Goal: Transaction & Acquisition: Book appointment/travel/reservation

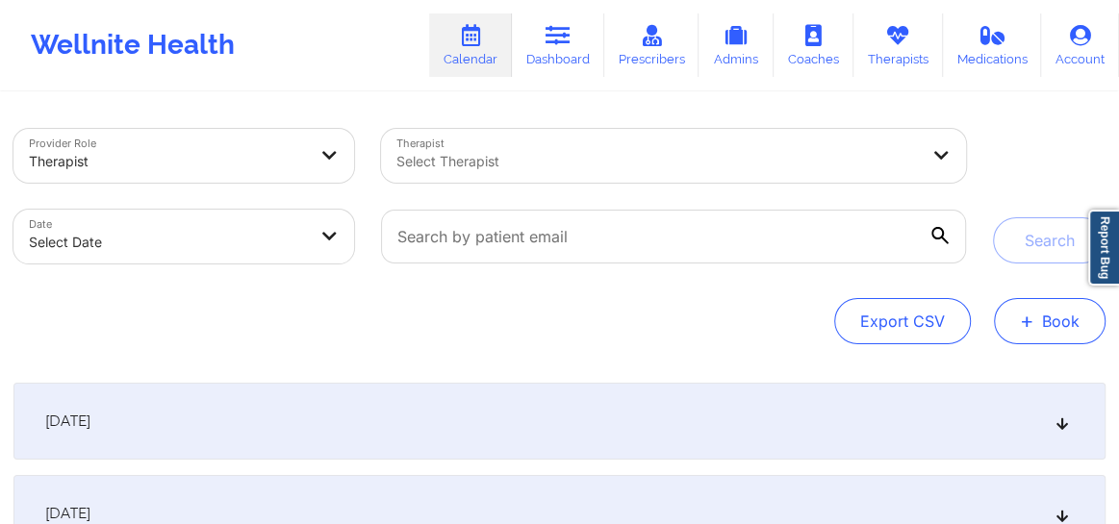
click at [1057, 326] on button "+ Book" at bounding box center [1050, 321] width 112 height 46
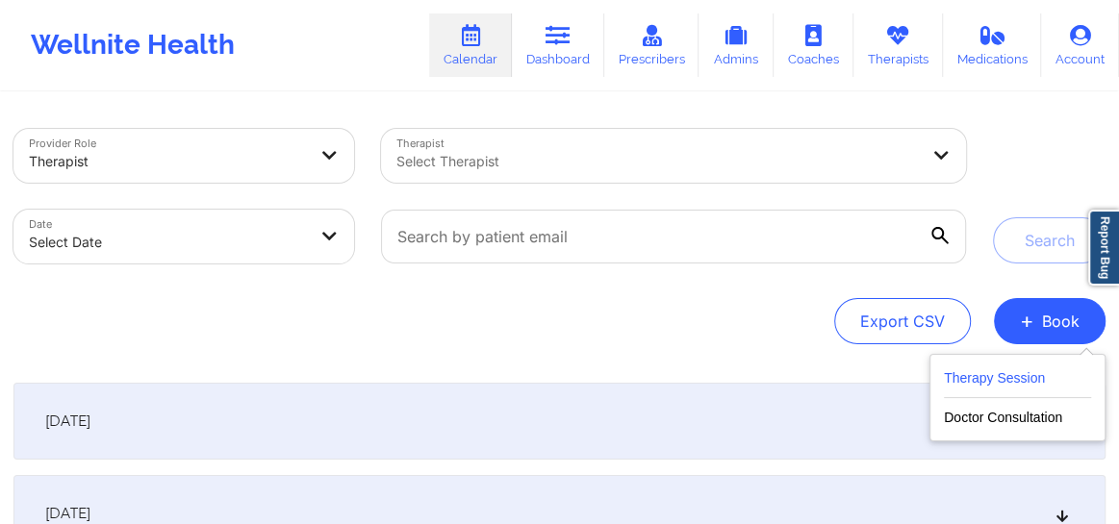
click at [988, 386] on button "Therapy Session" at bounding box center [1017, 383] width 147 height 32
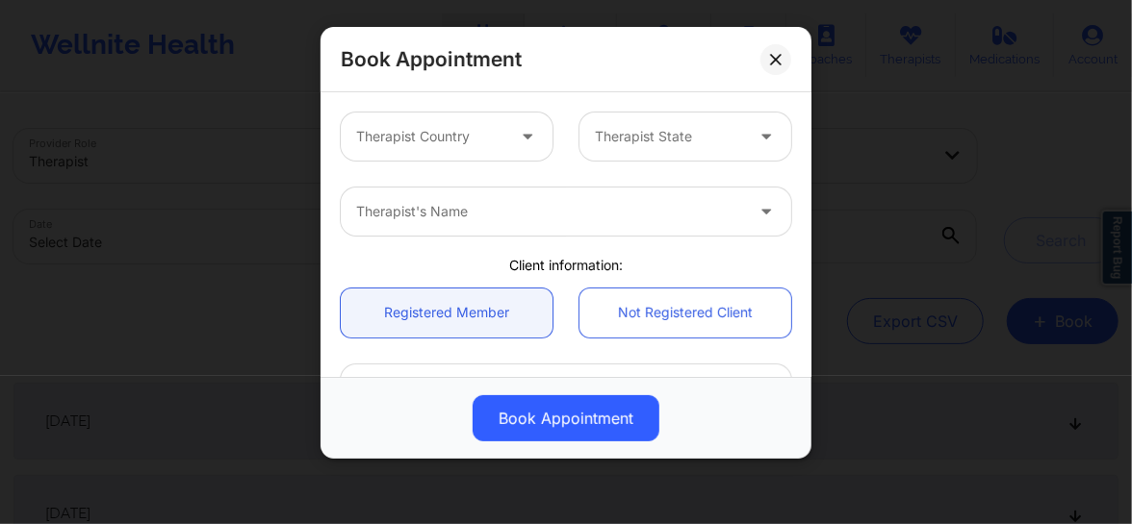
click at [435, 136] on div at bounding box center [430, 136] width 148 height 23
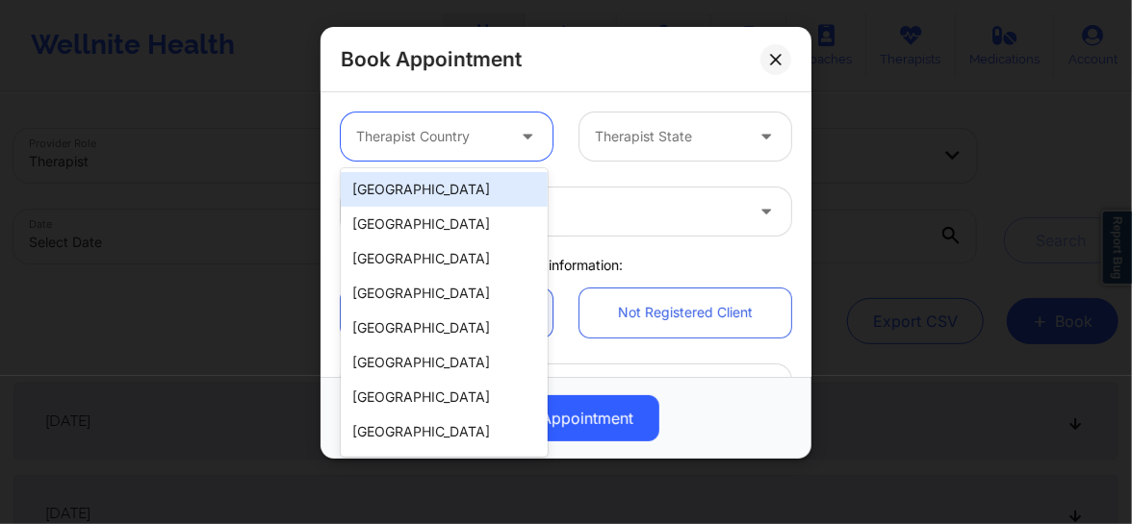
click at [421, 191] on div "[GEOGRAPHIC_DATA]" at bounding box center [444, 189] width 207 height 35
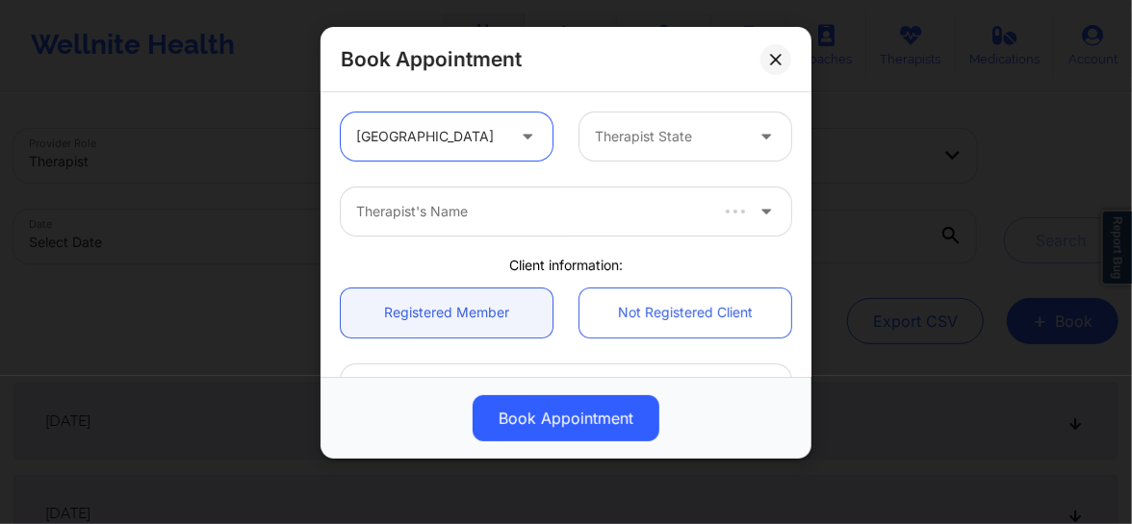
click at [620, 140] on div at bounding box center [669, 136] width 148 height 23
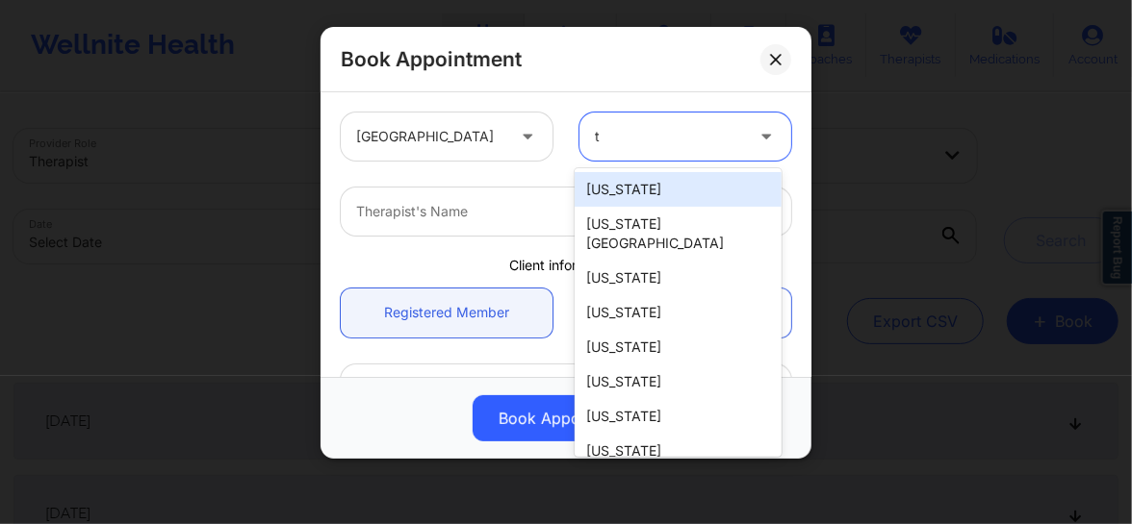
type input "te"
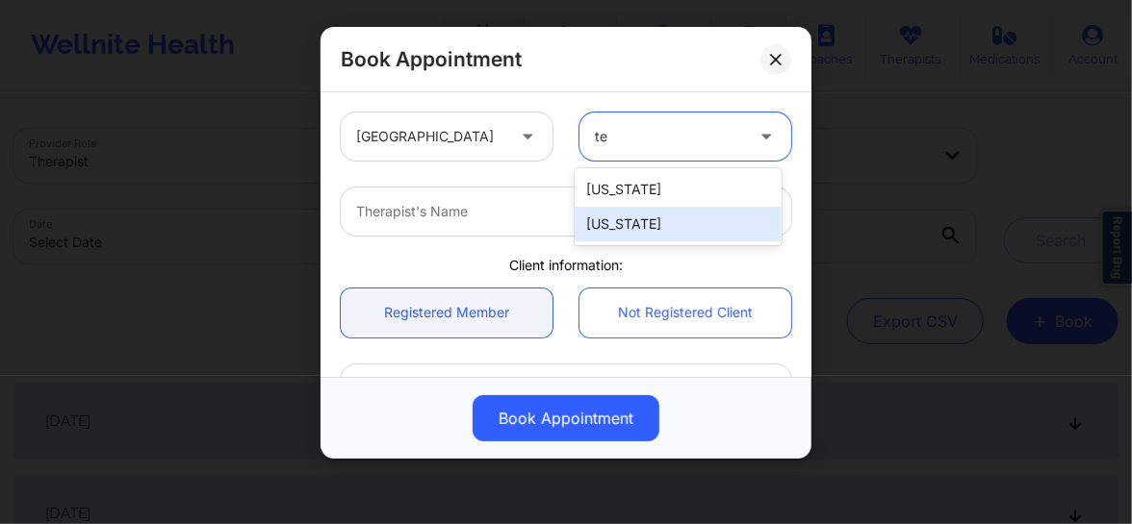
click at [611, 215] on div "[US_STATE]" at bounding box center [677, 224] width 207 height 35
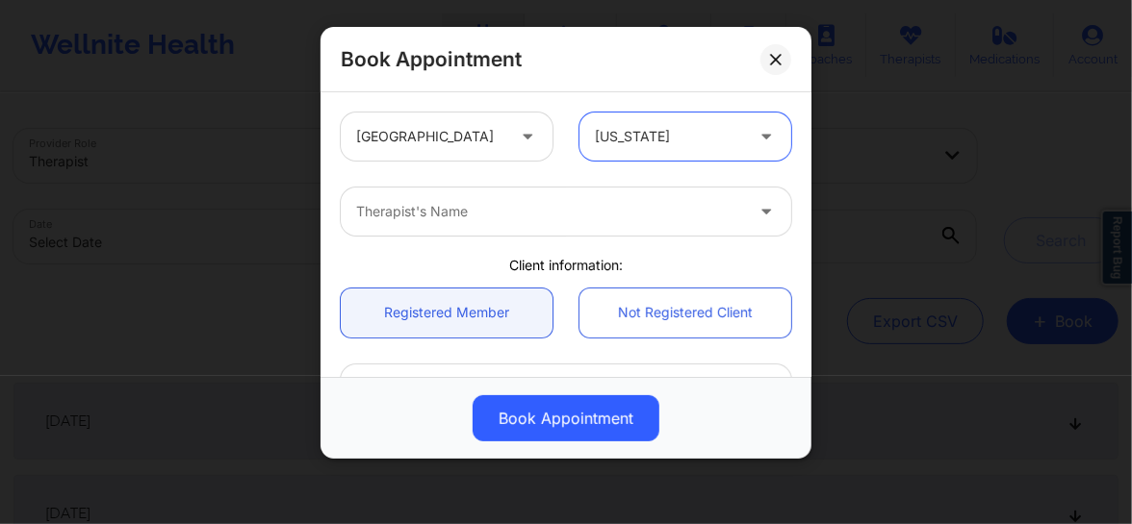
click at [503, 211] on div at bounding box center [549, 211] width 387 height 23
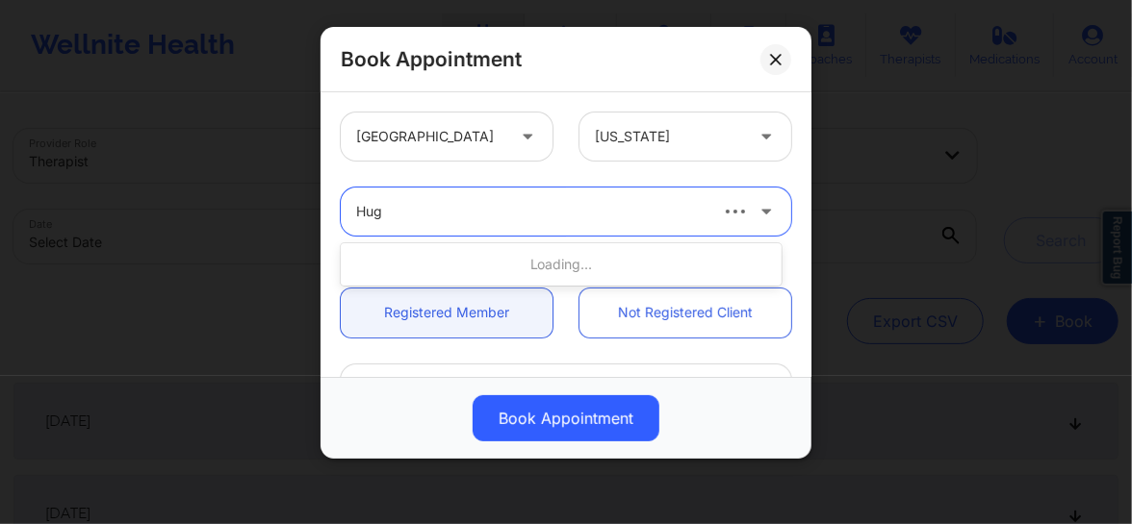
type input "Hugh"
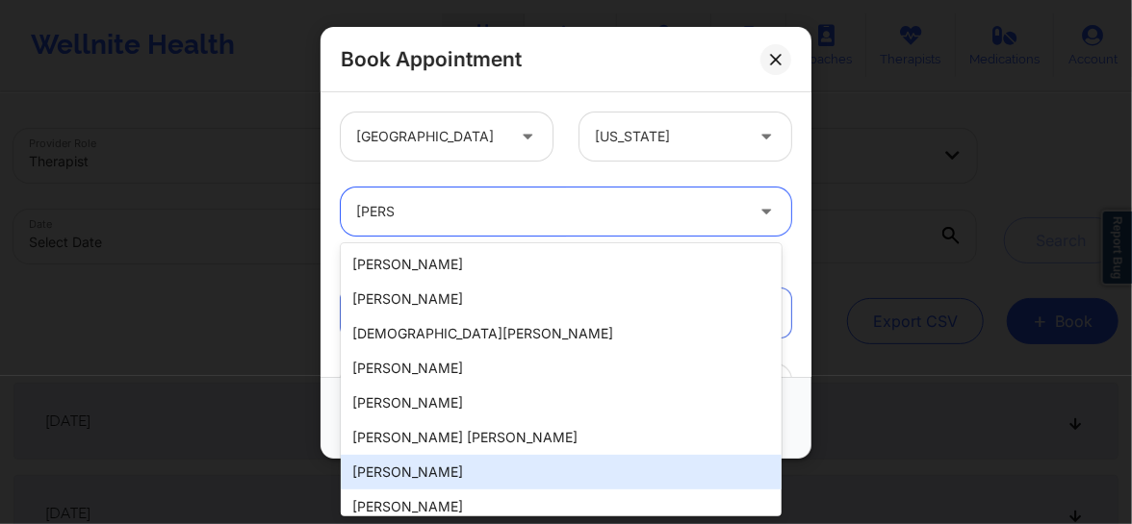
click at [398, 476] on div "[PERSON_NAME]" at bounding box center [561, 472] width 441 height 35
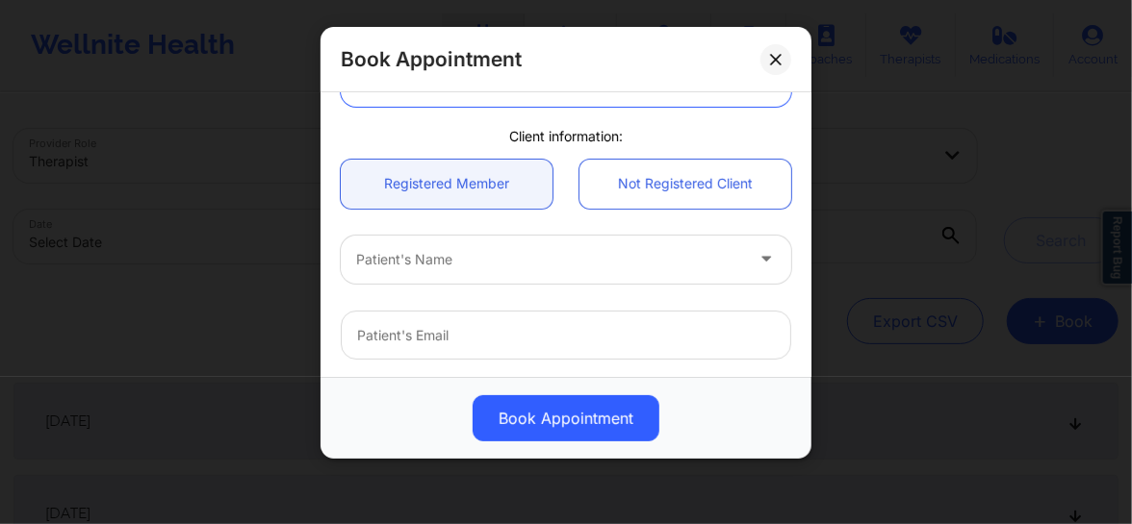
scroll to position [131, 0]
click at [447, 261] on div at bounding box center [549, 257] width 387 height 23
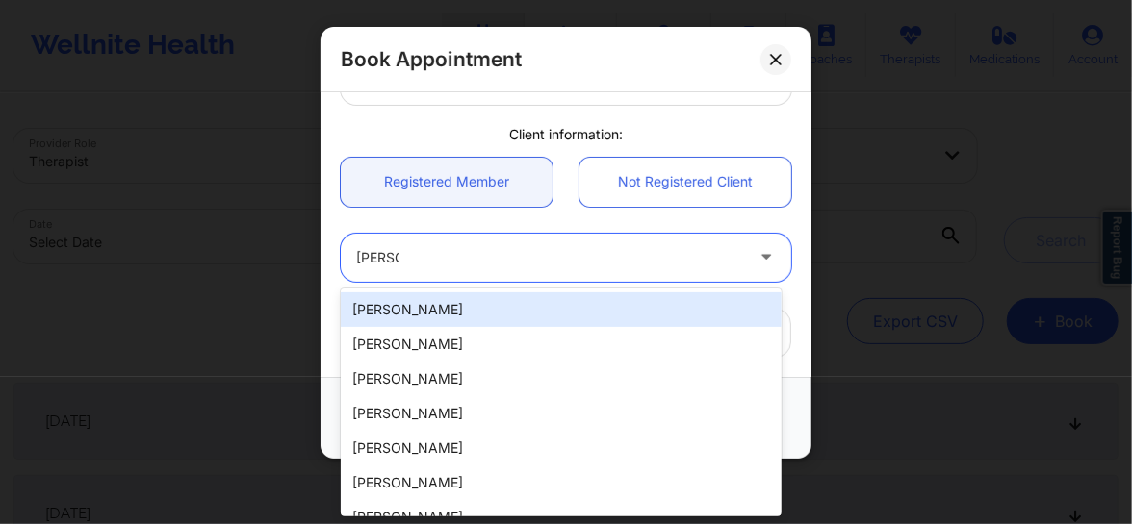
type input "[PERSON_NAME]"
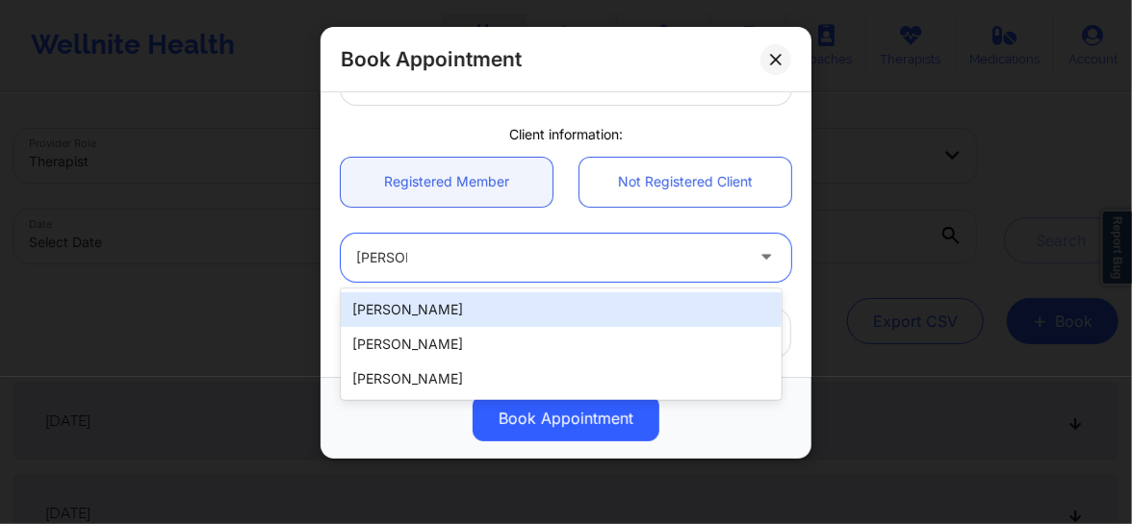
click at [424, 294] on div "[PERSON_NAME]" at bounding box center [561, 310] width 441 height 35
type input "[EMAIL_ADDRESS][DOMAIN_NAME]"
type input "[PHONE_NUMBER]"
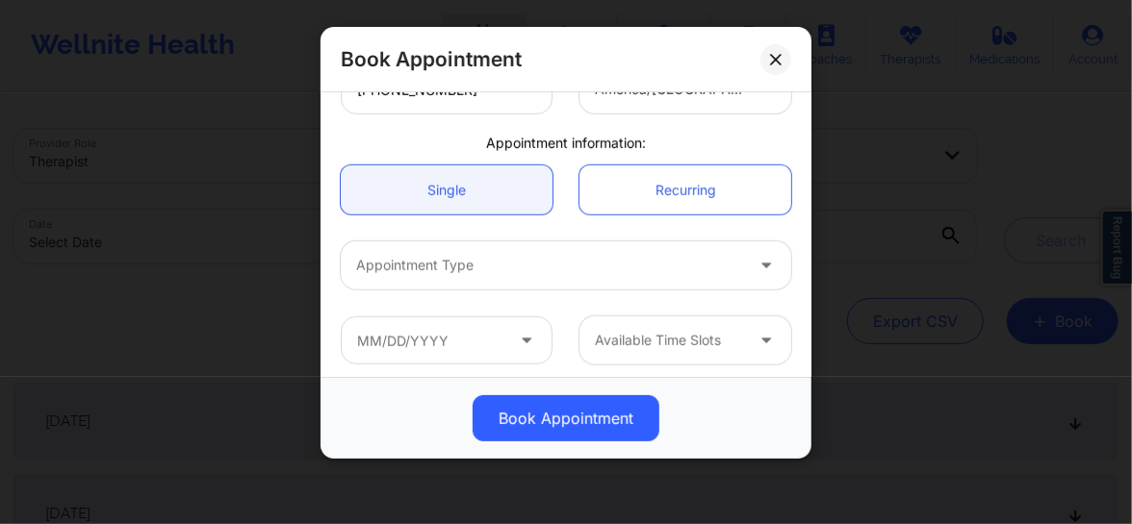
scroll to position [531, 0]
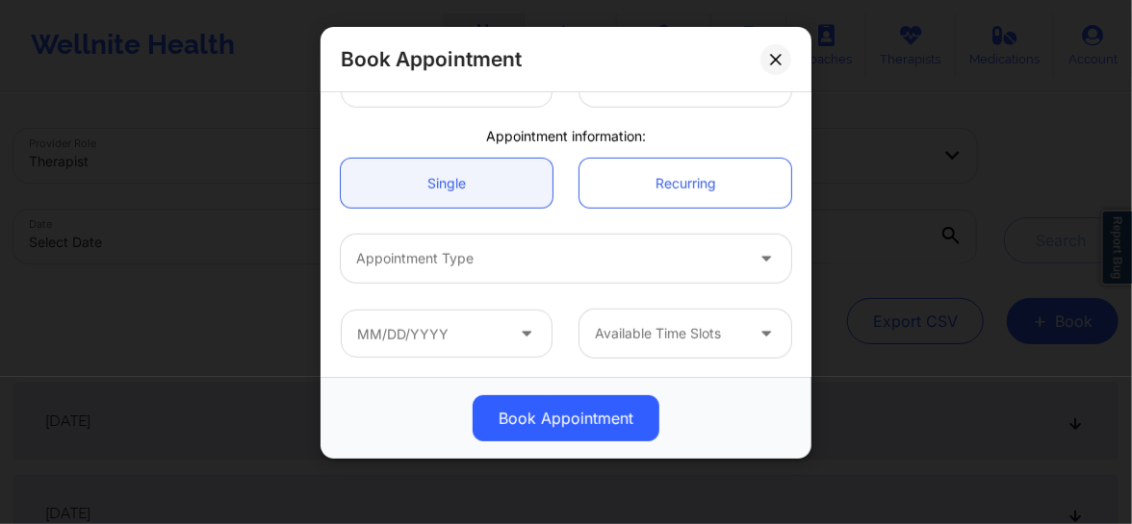
click at [487, 226] on div "Appointment Type" at bounding box center [565, 258] width 477 height 75
click at [487, 264] on div at bounding box center [549, 258] width 387 height 23
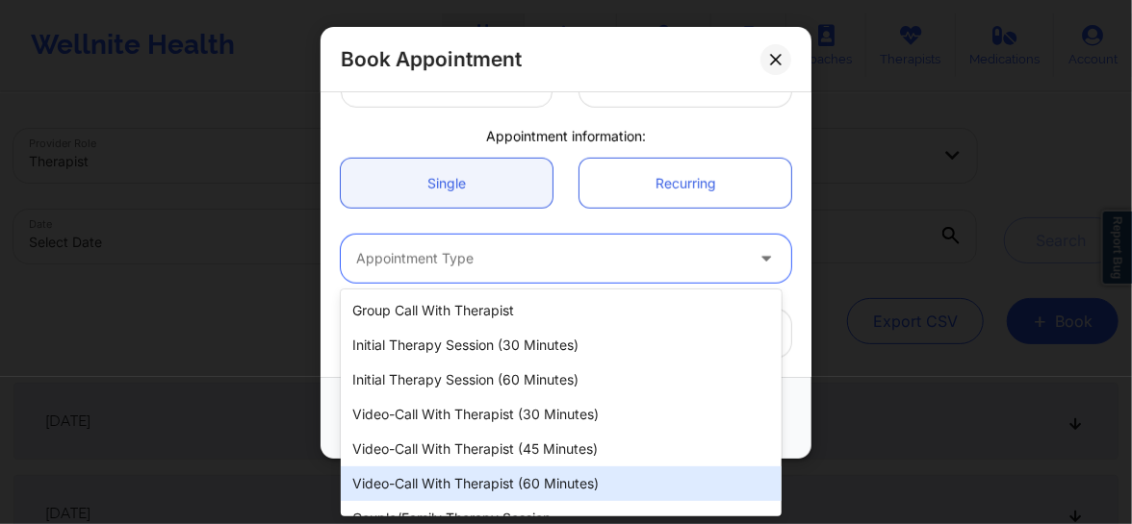
click at [528, 480] on div "Video-Call with Therapist (60 minutes)" at bounding box center [561, 484] width 441 height 35
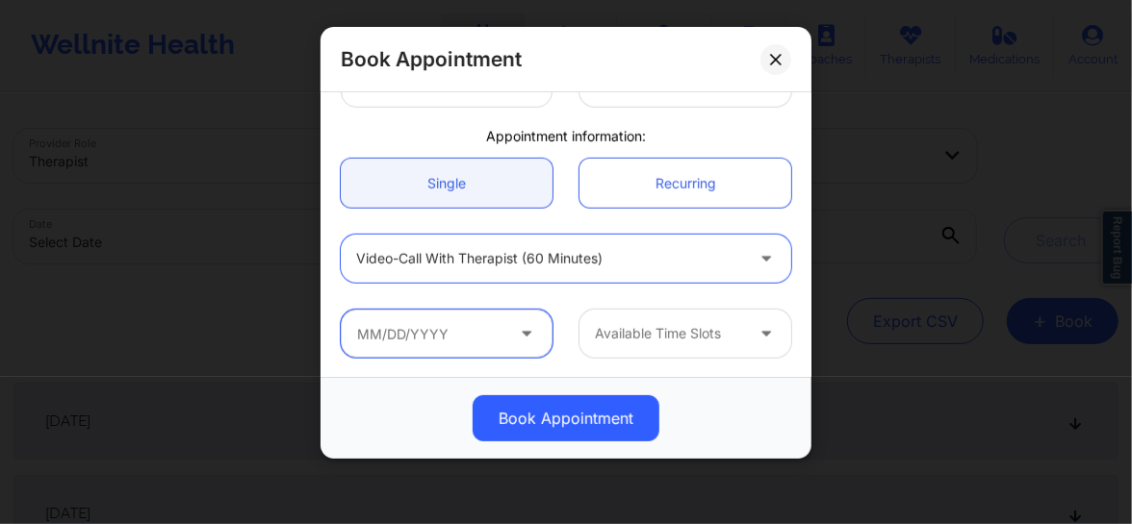
click at [484, 335] on input "text" at bounding box center [447, 334] width 212 height 48
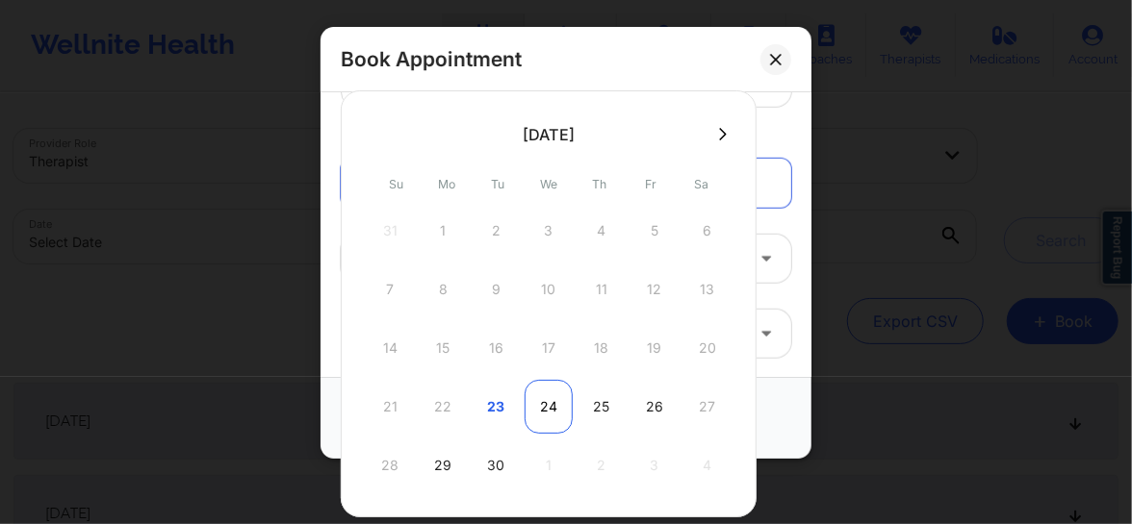
click at [555, 407] on div "24" at bounding box center [548, 407] width 48 height 54
type input "[DATE]"
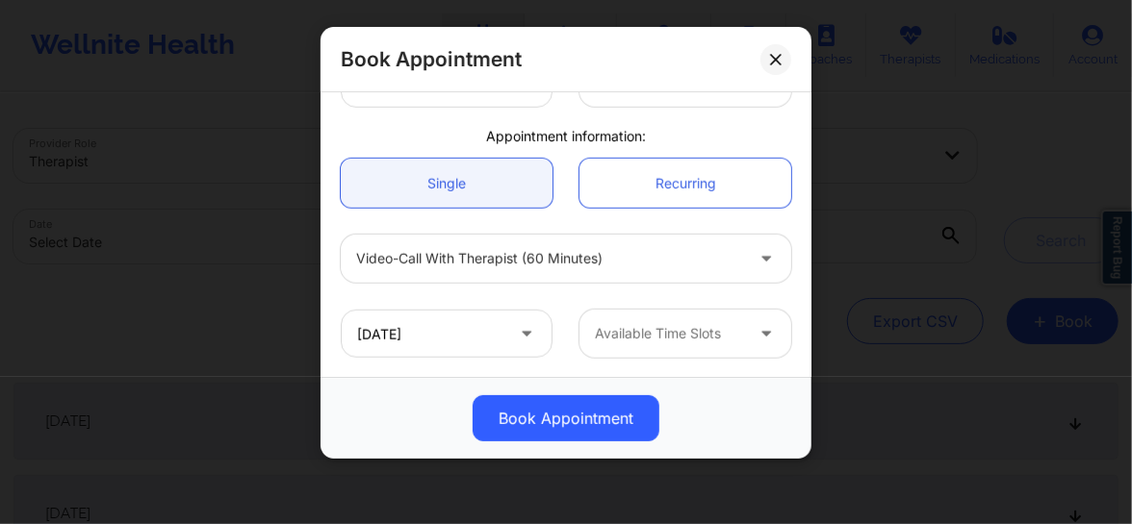
click at [655, 354] on div "Available Time Slots" at bounding box center [662, 334] width 166 height 48
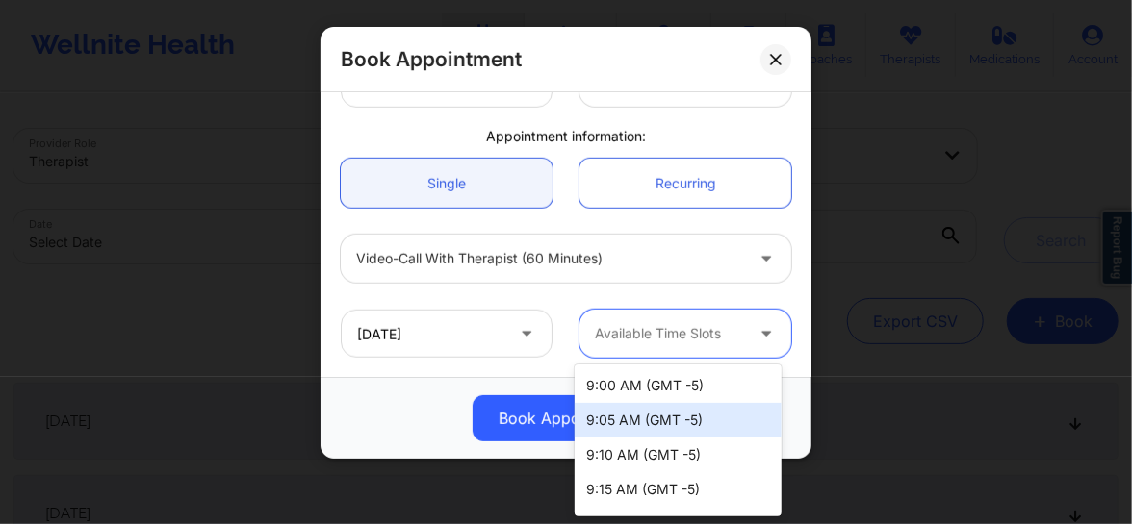
scroll to position [1829, 0]
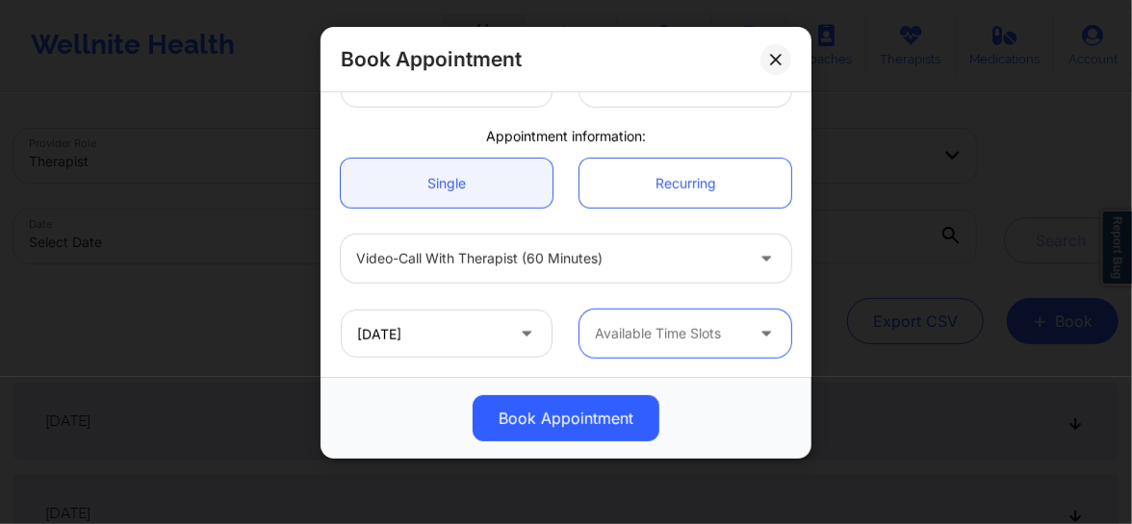
click at [625, 346] on div "Available Time Slots" at bounding box center [662, 334] width 166 height 48
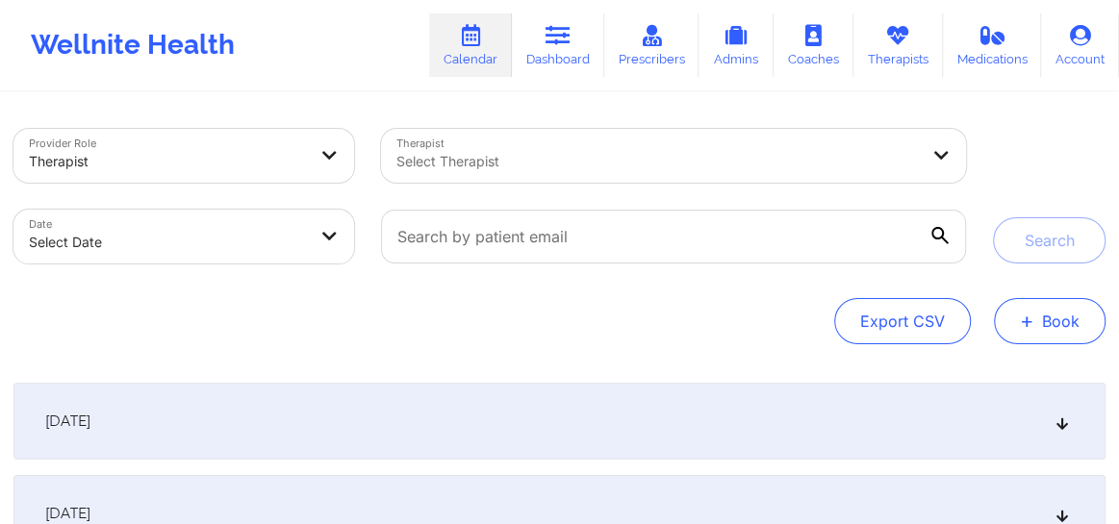
click at [1067, 329] on button "+ Book" at bounding box center [1050, 321] width 112 height 46
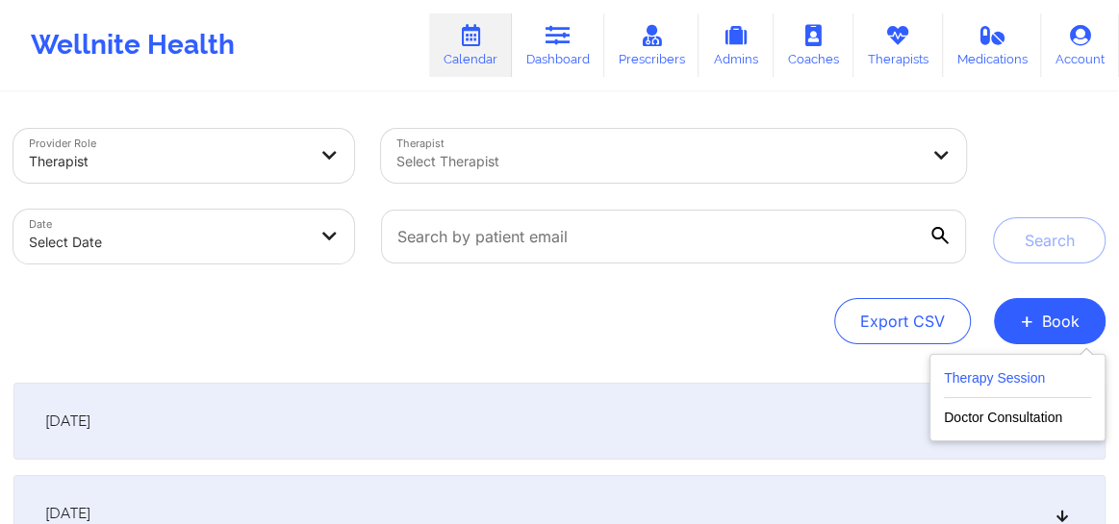
click at [1013, 370] on button "Therapy Session" at bounding box center [1017, 383] width 147 height 32
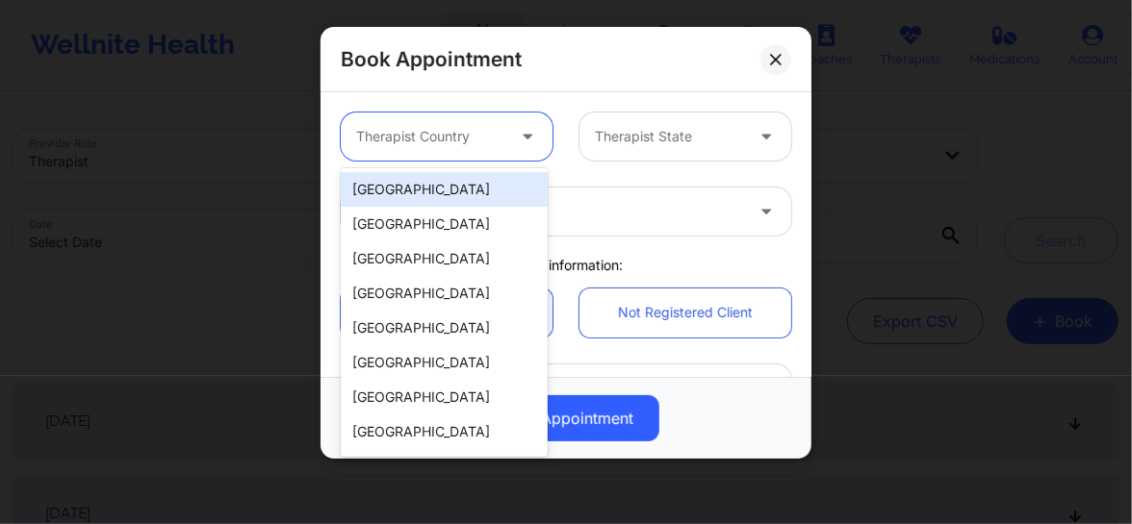
click at [446, 136] on div at bounding box center [430, 136] width 148 height 23
drag, startPoint x: 413, startPoint y: 196, endPoint x: 548, endPoint y: 147, distance: 144.3
click at [414, 195] on div "[GEOGRAPHIC_DATA]" at bounding box center [444, 189] width 207 height 35
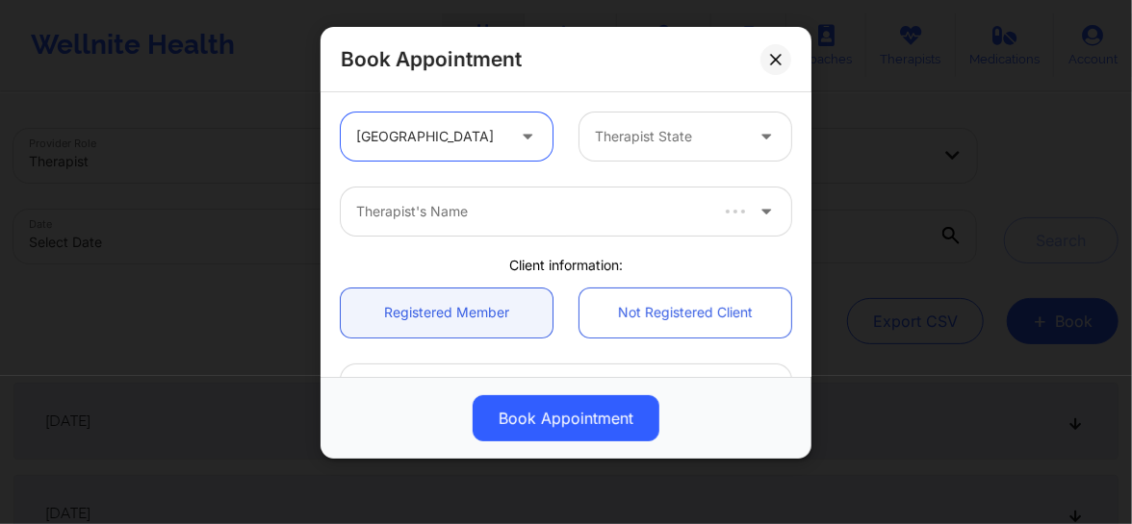
click at [599, 139] on div at bounding box center [669, 136] width 148 height 23
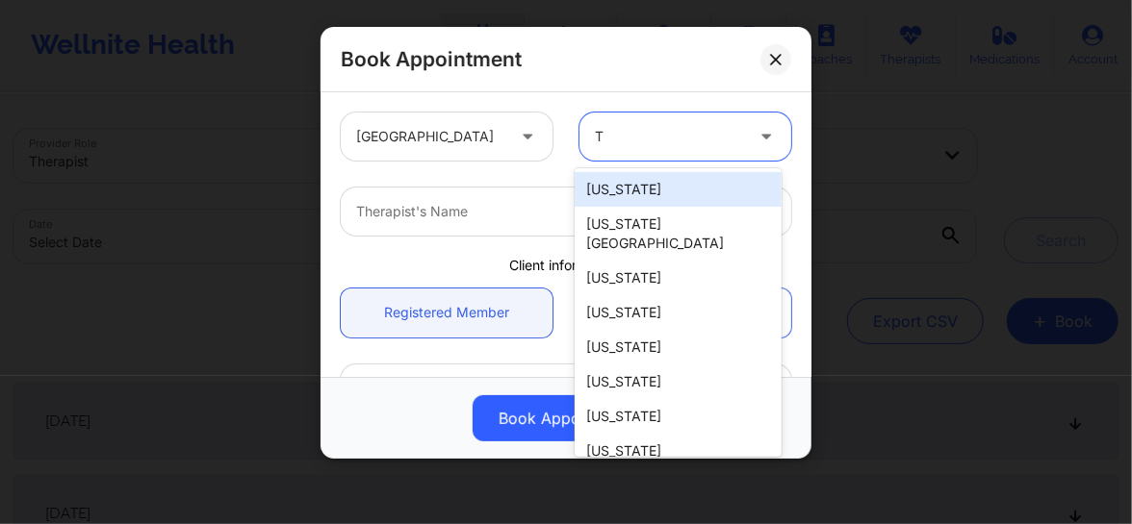
type input "Te"
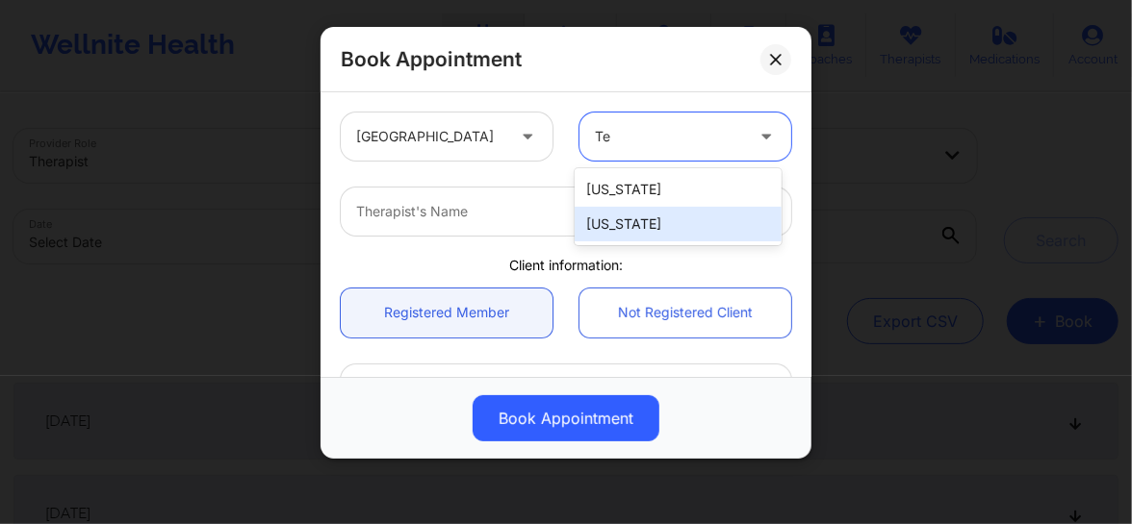
click at [620, 214] on div "[US_STATE]" at bounding box center [677, 224] width 207 height 35
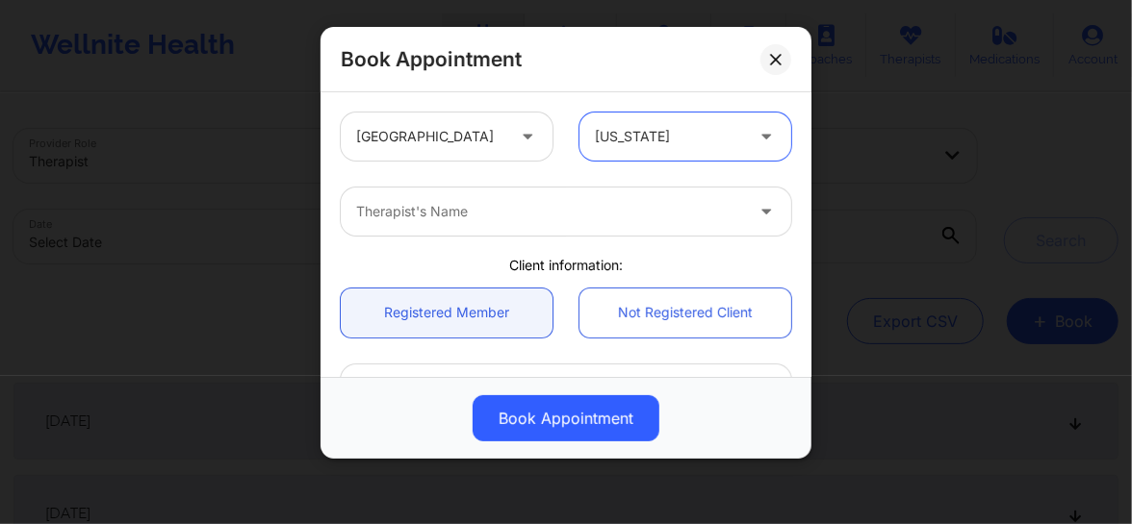
click at [487, 209] on div at bounding box center [549, 211] width 387 height 23
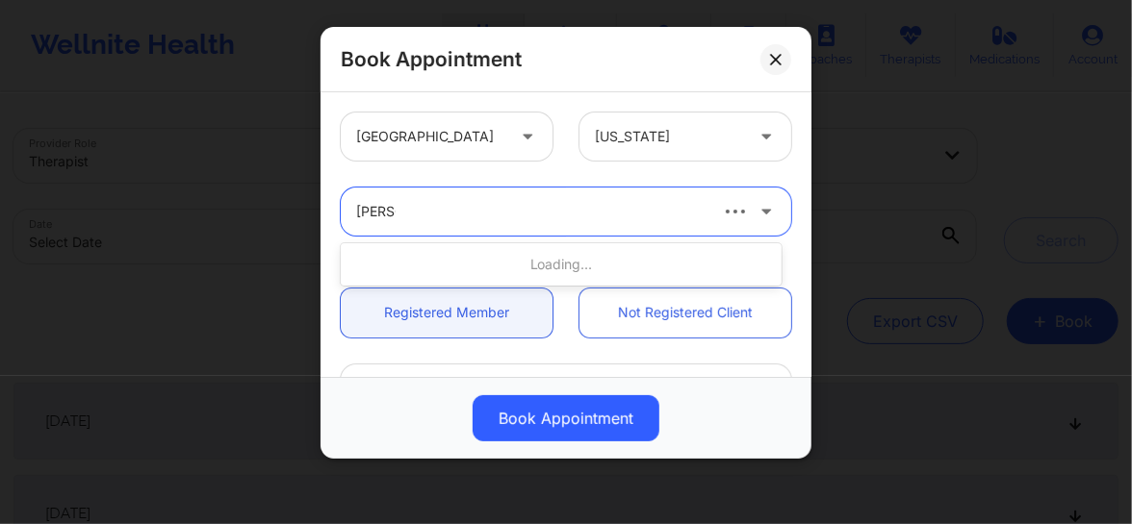
type input "[PERSON_NAME]"
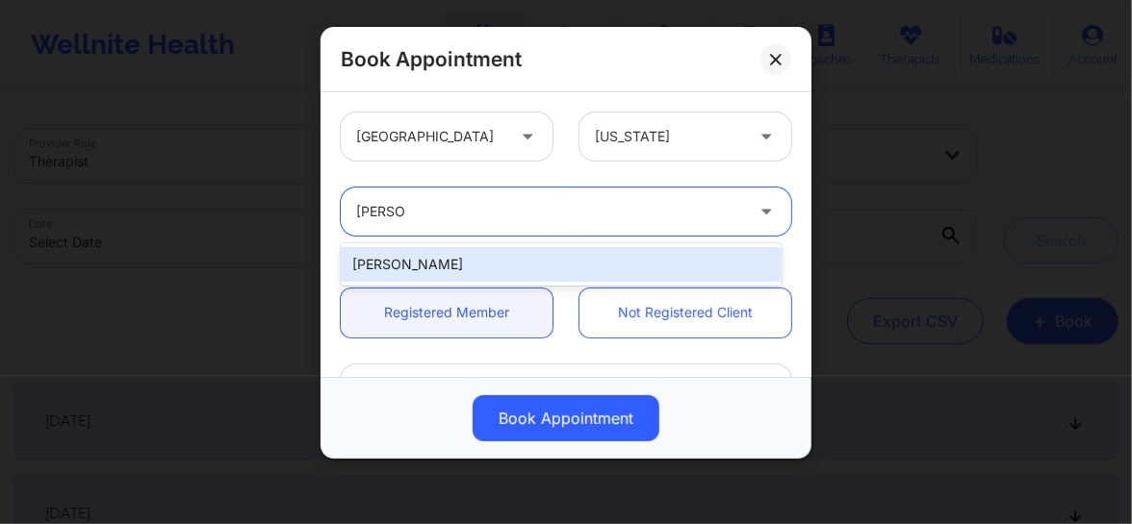
click at [446, 254] on div "[PERSON_NAME]" at bounding box center [561, 264] width 441 height 35
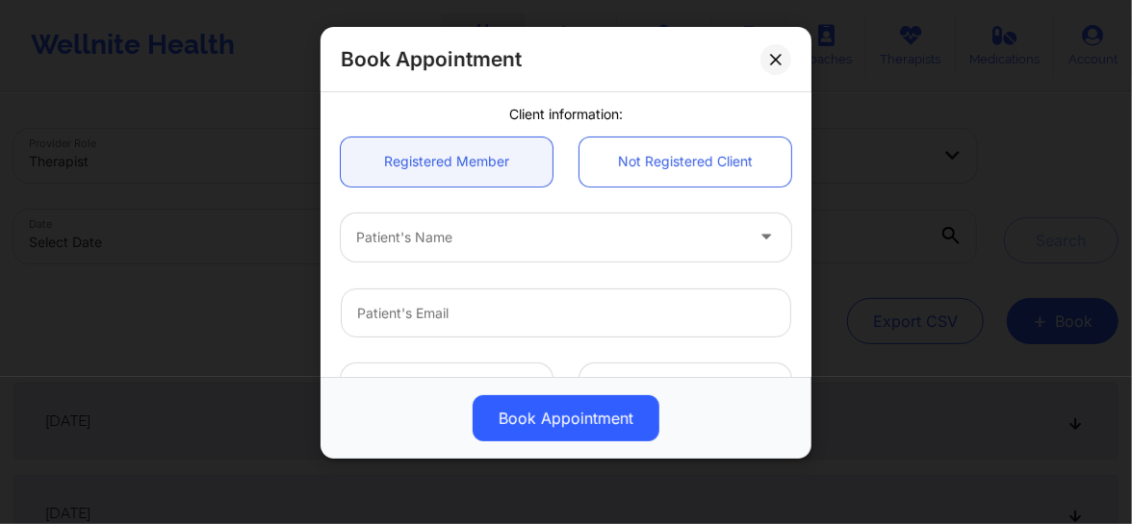
scroll to position [190, 0]
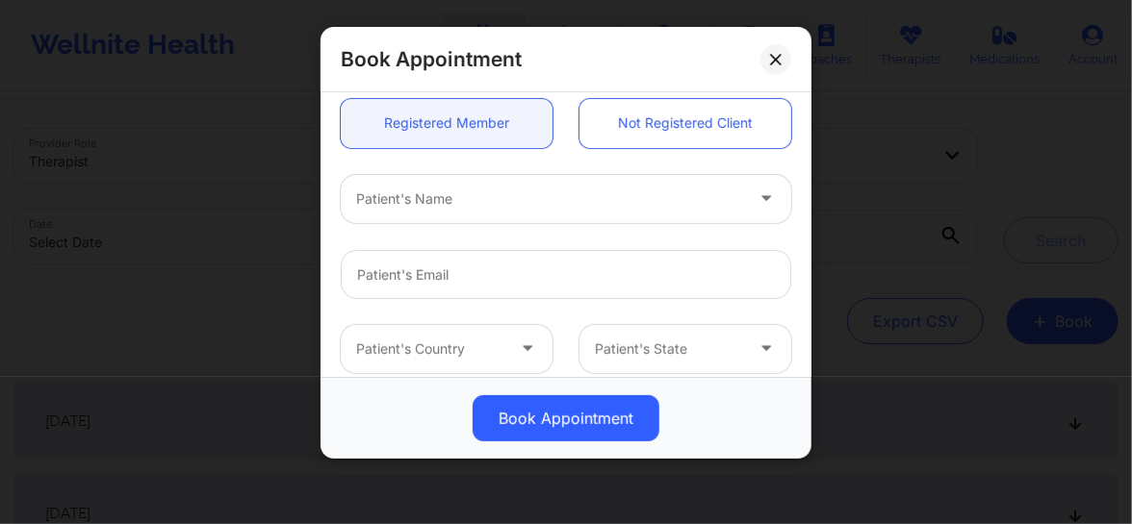
click at [425, 203] on div at bounding box center [549, 199] width 387 height 23
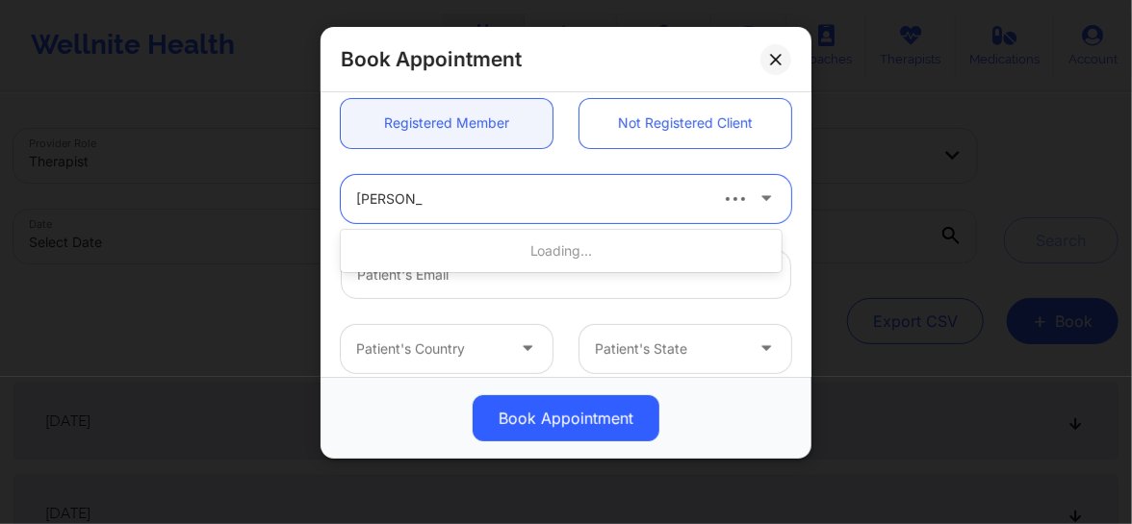
type input "[PERSON_NAME]"
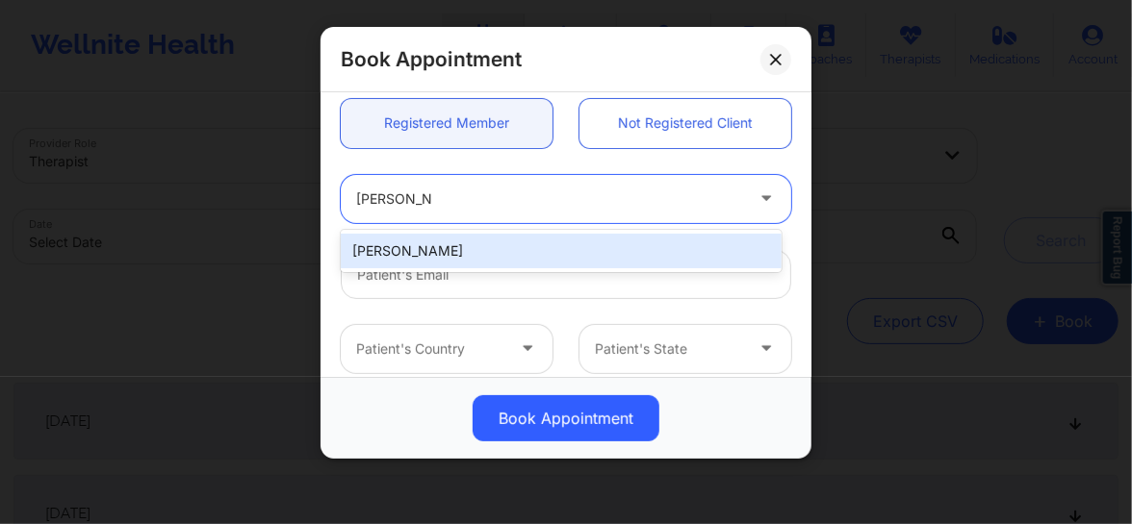
click at [410, 245] on div "[PERSON_NAME]" at bounding box center [561, 251] width 441 height 35
type input "[EMAIL_ADDRESS][DOMAIN_NAME]"
type input "[PHONE_NUMBER]"
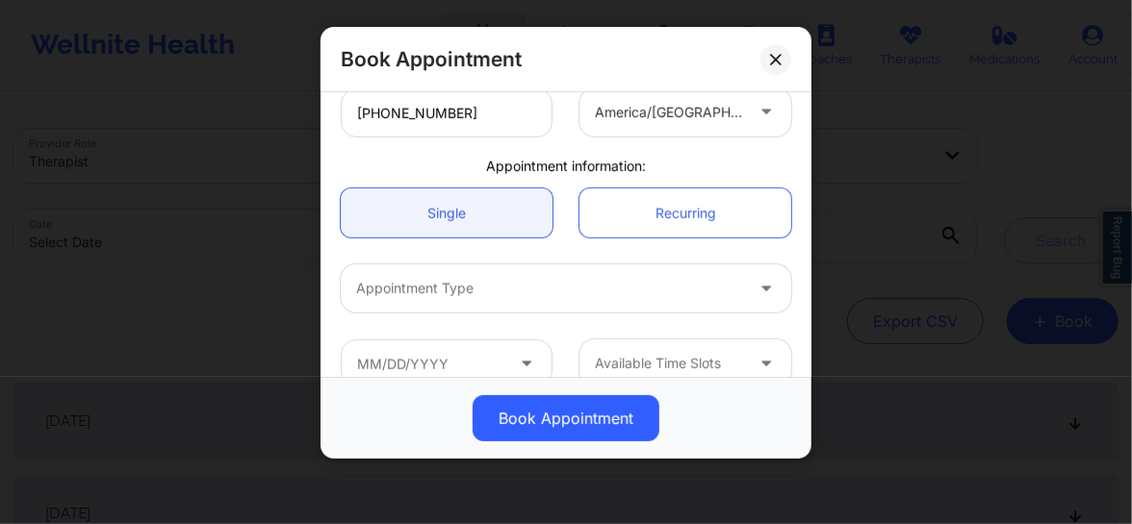
scroll to position [531, 0]
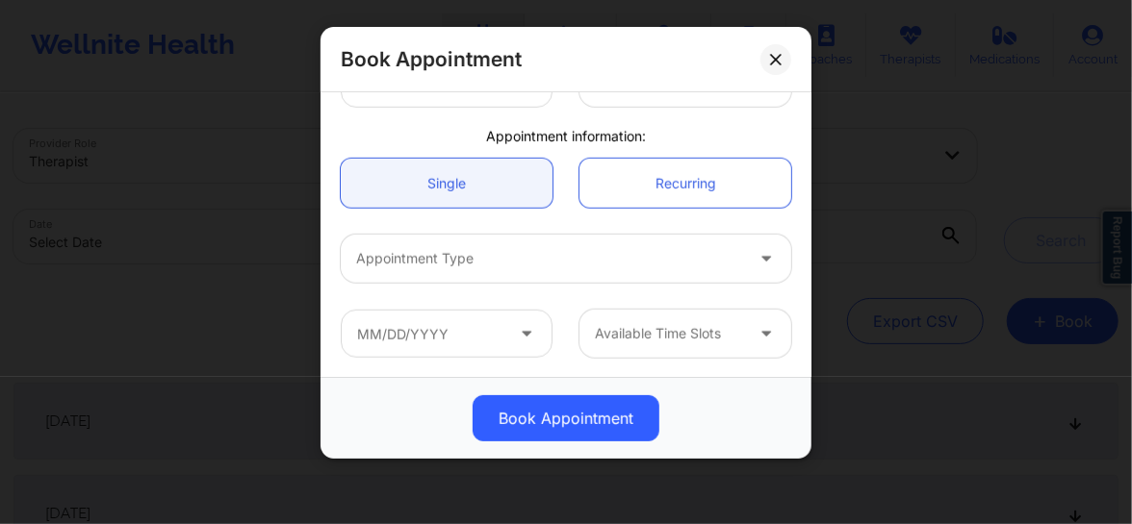
click at [477, 260] on div at bounding box center [549, 258] width 387 height 23
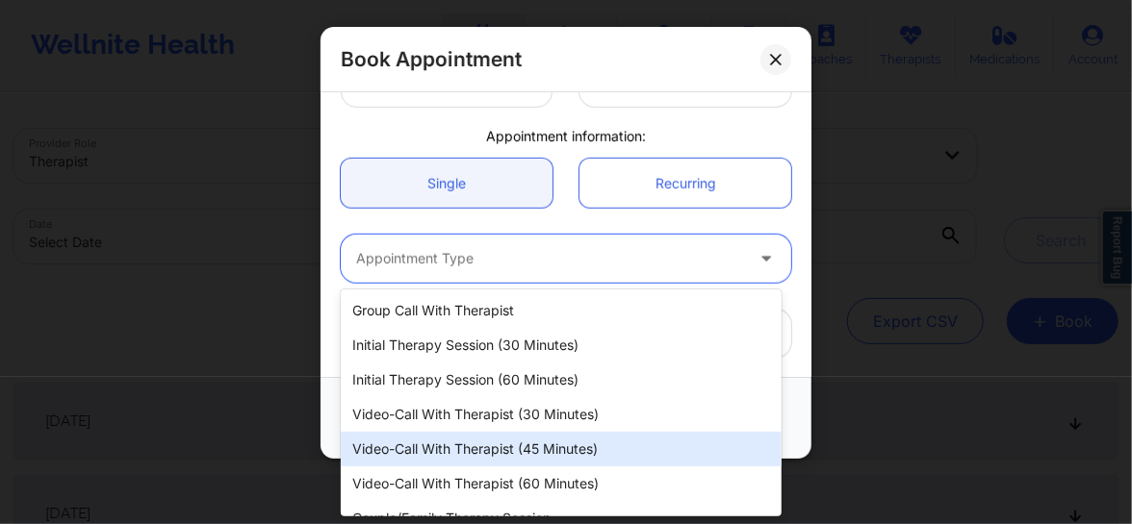
click at [485, 438] on div "Video-Call with Therapist (45 minutes)" at bounding box center [561, 449] width 441 height 35
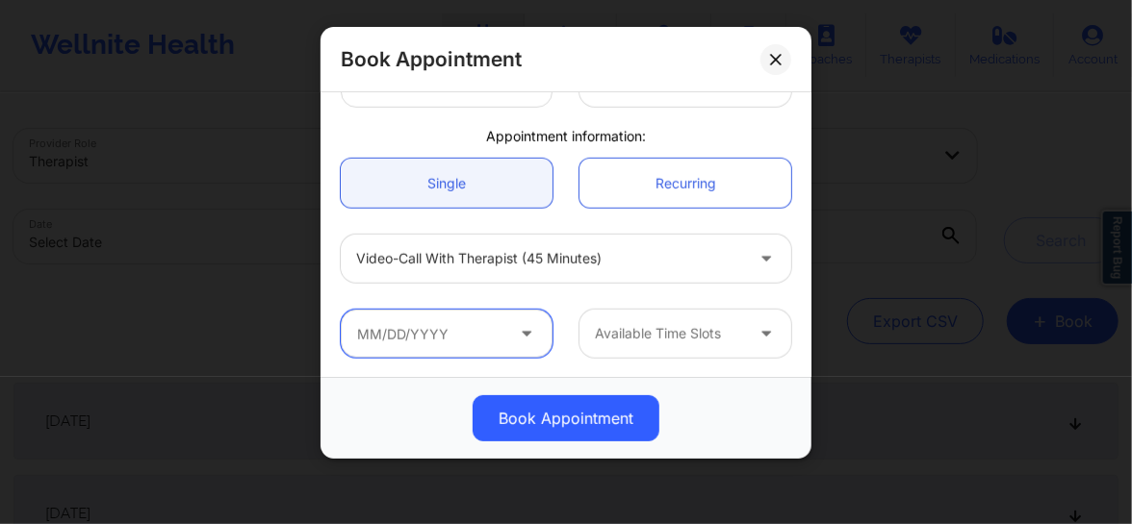
click at [492, 327] on input "text" at bounding box center [447, 334] width 212 height 48
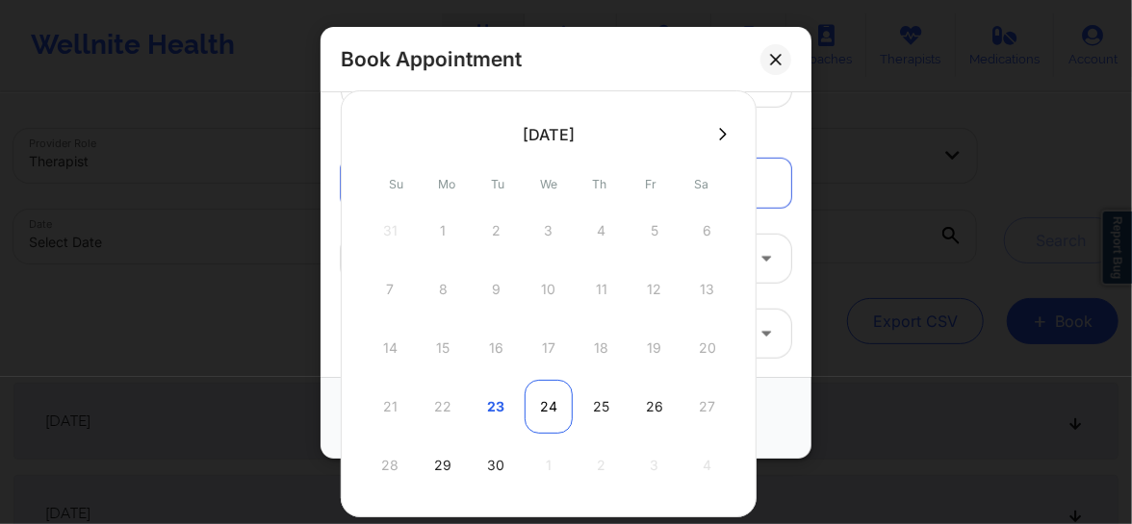
click at [553, 407] on div "24" at bounding box center [548, 407] width 48 height 54
type input "[DATE]"
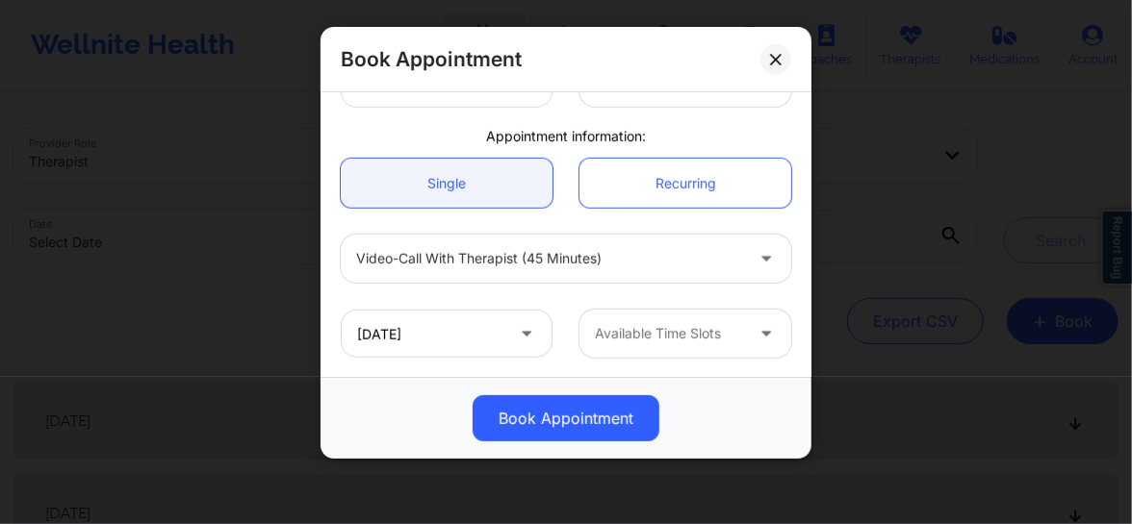
click at [696, 340] on div at bounding box center [669, 333] width 148 height 23
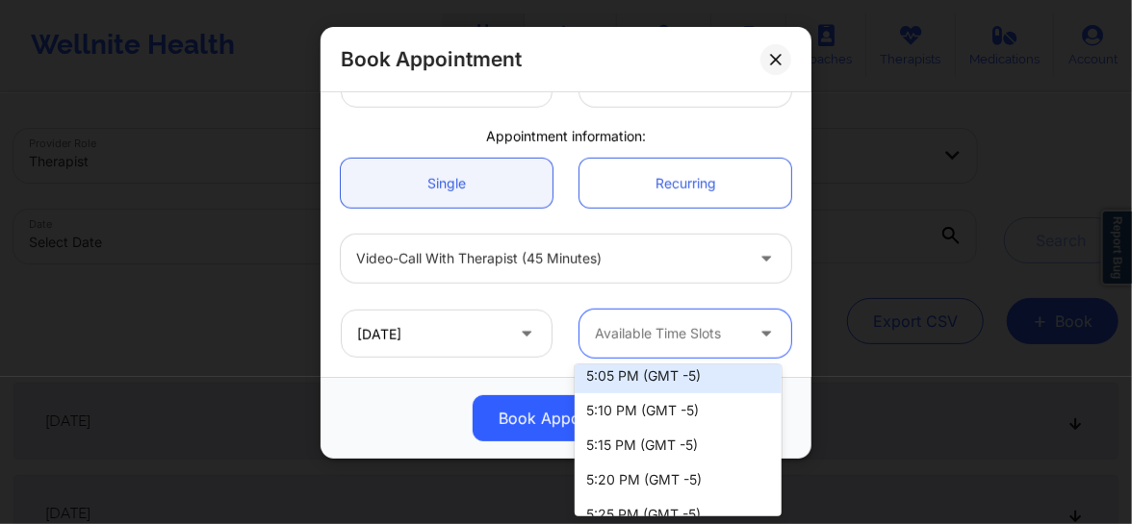
scroll to position [1829, 0]
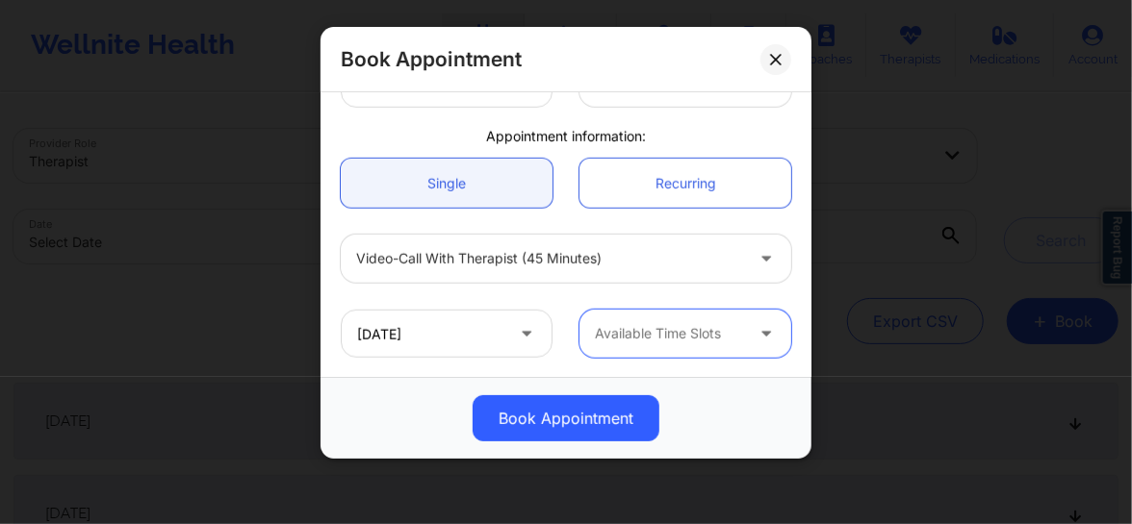
click at [624, 349] on div "Available Time Slots" at bounding box center [662, 334] width 166 height 48
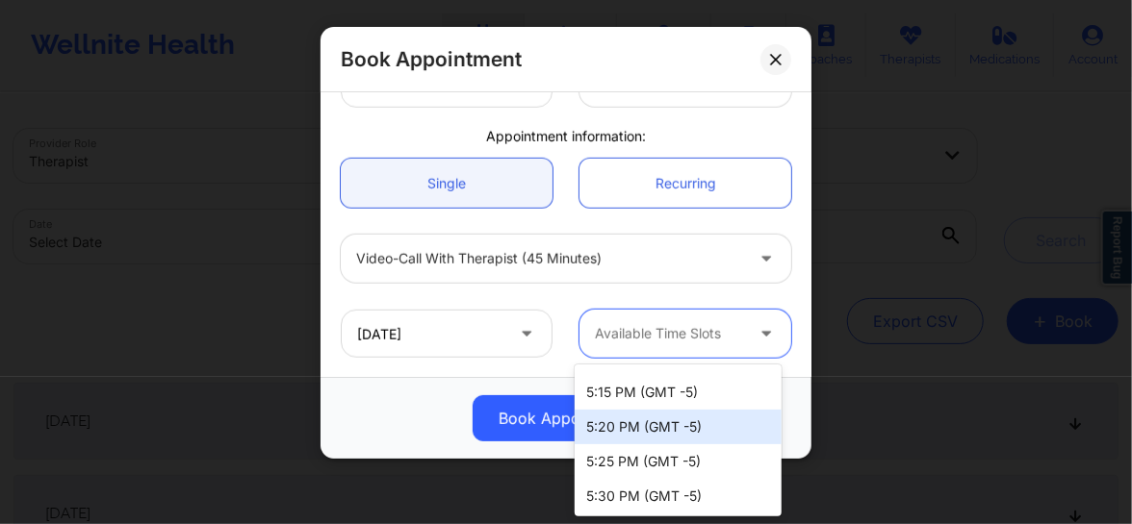
click at [451, 247] on div at bounding box center [549, 258] width 387 height 23
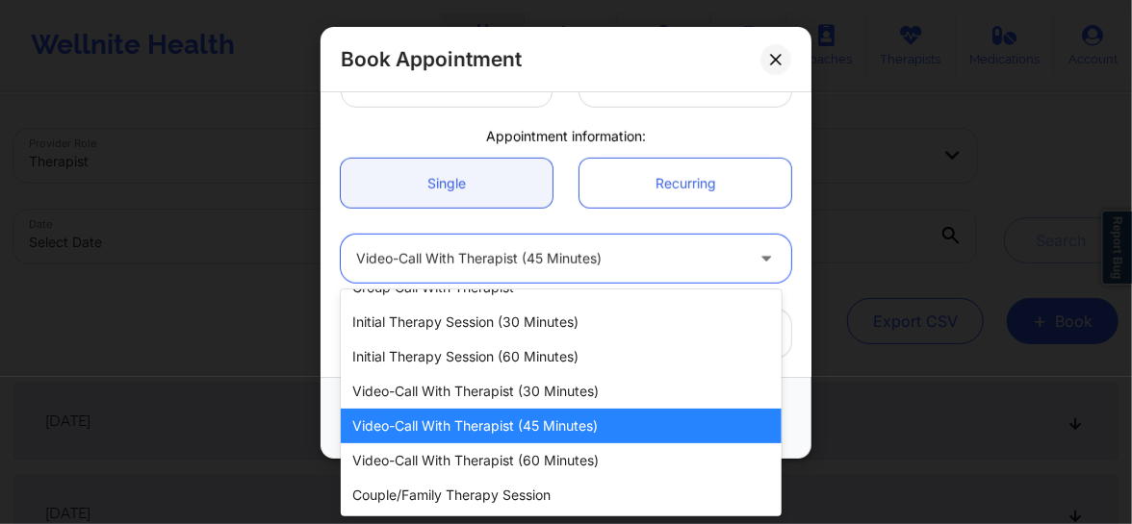
scroll to position [22, 0]
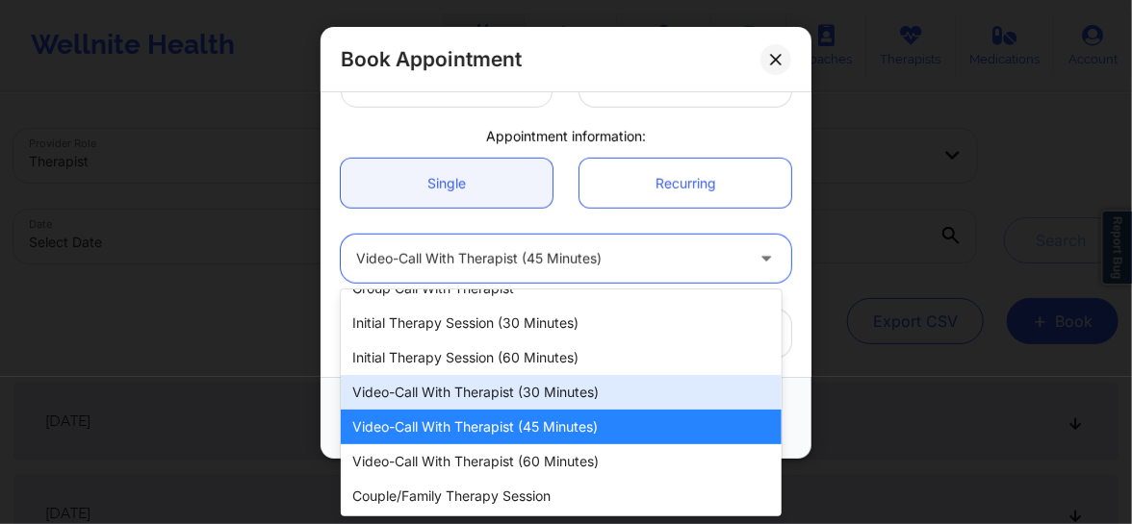
click at [462, 393] on div "Video-Call with Therapist (30 minutes)" at bounding box center [561, 392] width 441 height 35
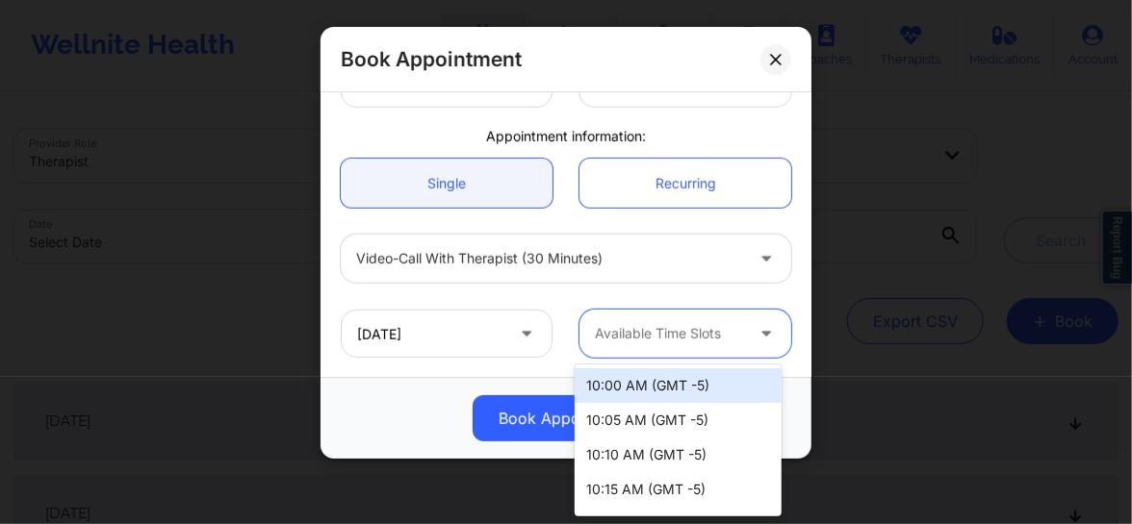
click at [660, 330] on div at bounding box center [669, 333] width 148 height 23
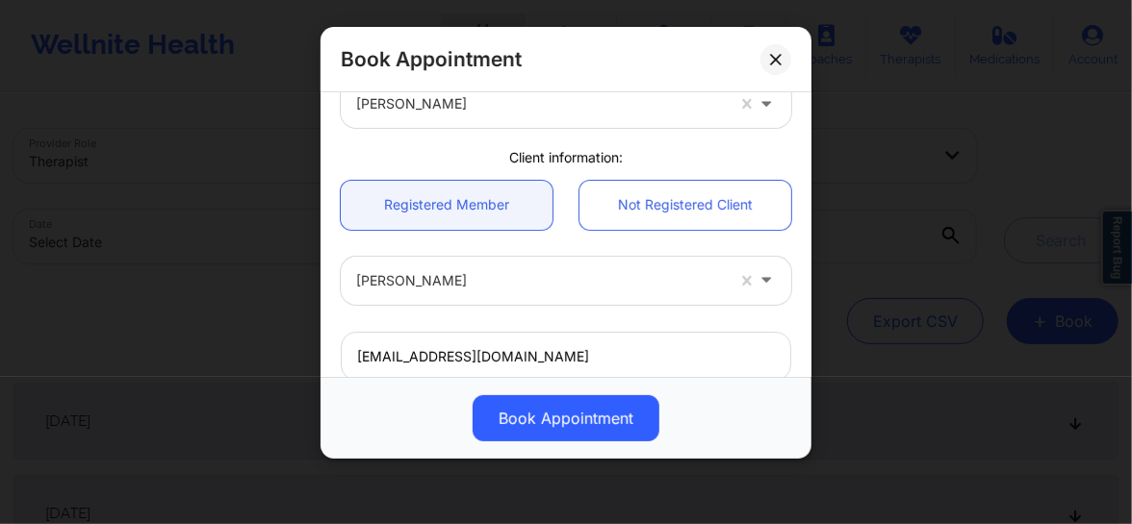
scroll to position [0, 0]
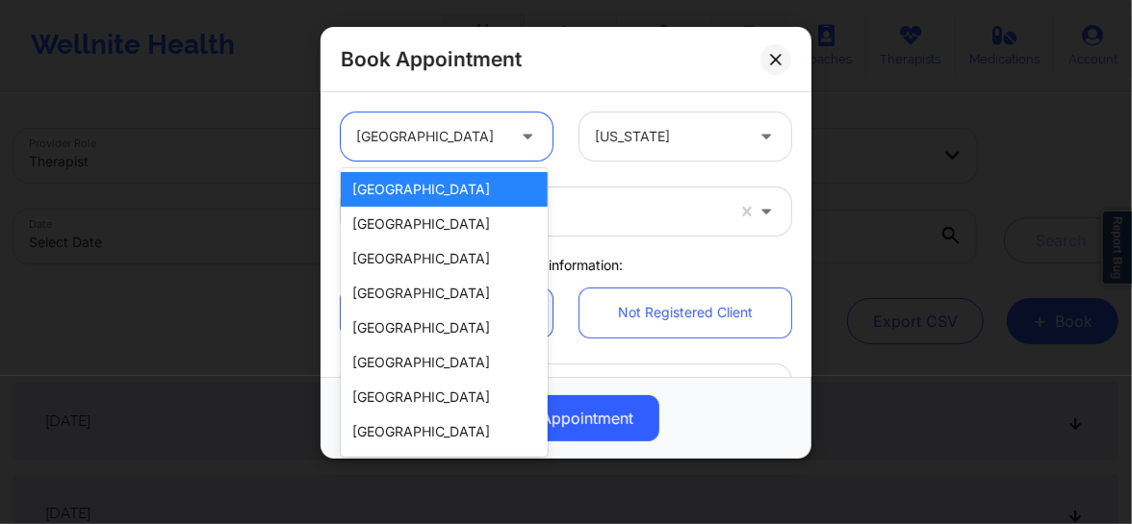
click at [412, 140] on div at bounding box center [430, 136] width 148 height 23
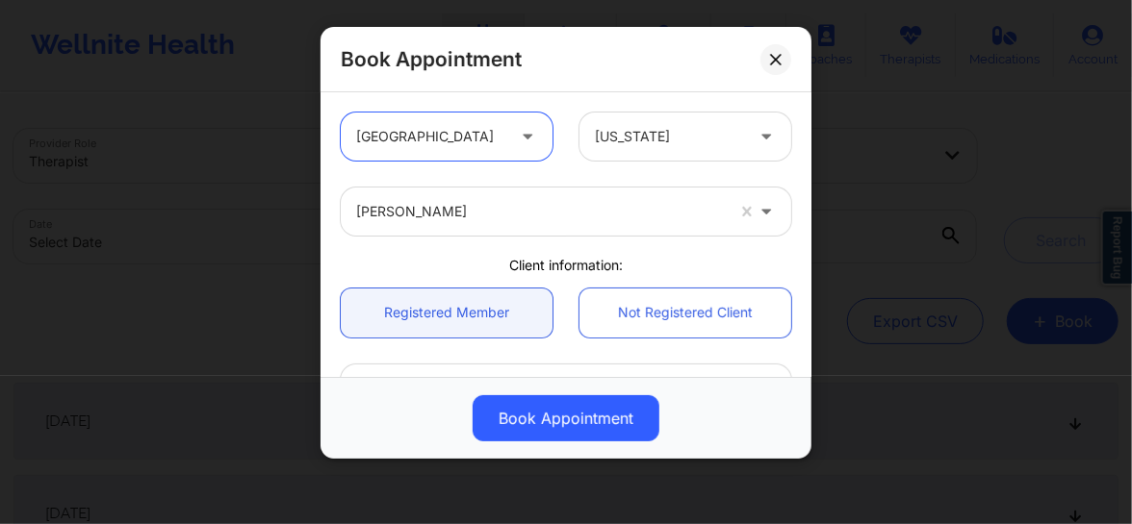
click at [412, 140] on div at bounding box center [430, 136] width 148 height 23
click at [618, 154] on div "[US_STATE]" at bounding box center [669, 137] width 148 height 48
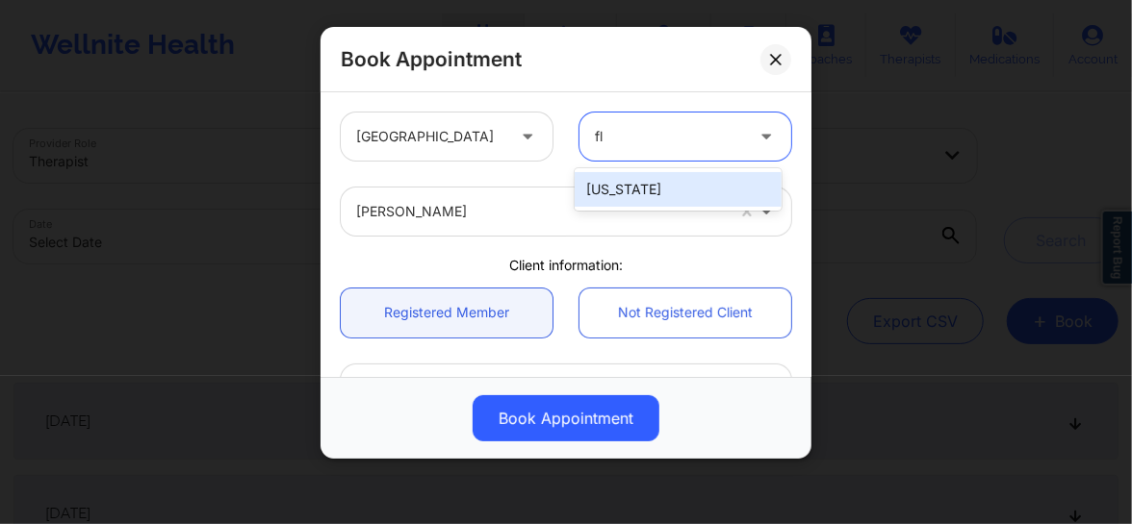
type input "flo"
click at [616, 183] on div "[US_STATE]" at bounding box center [677, 189] width 207 height 35
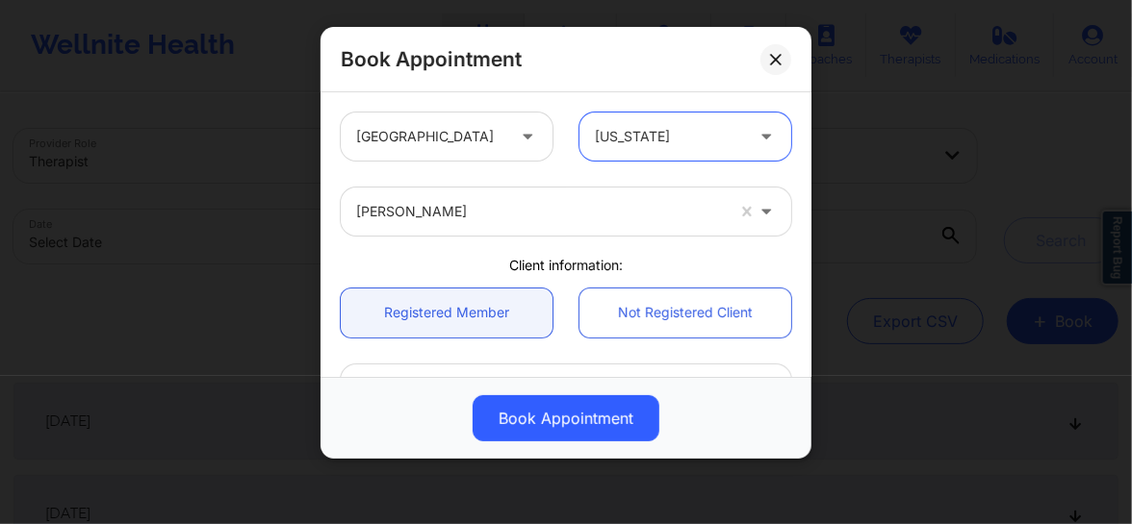
click at [527, 204] on div at bounding box center [540, 211] width 368 height 23
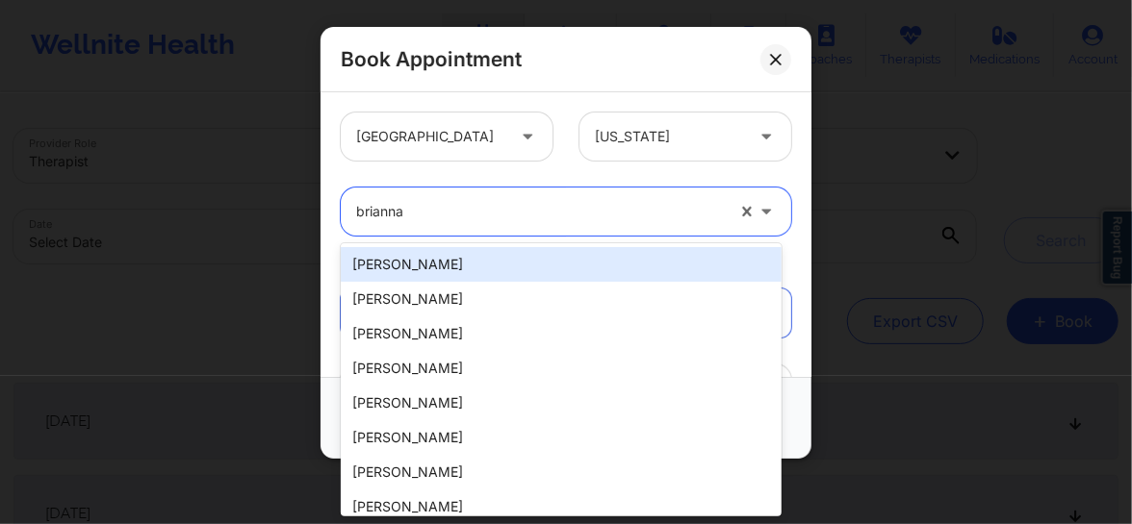
type input "brianna"
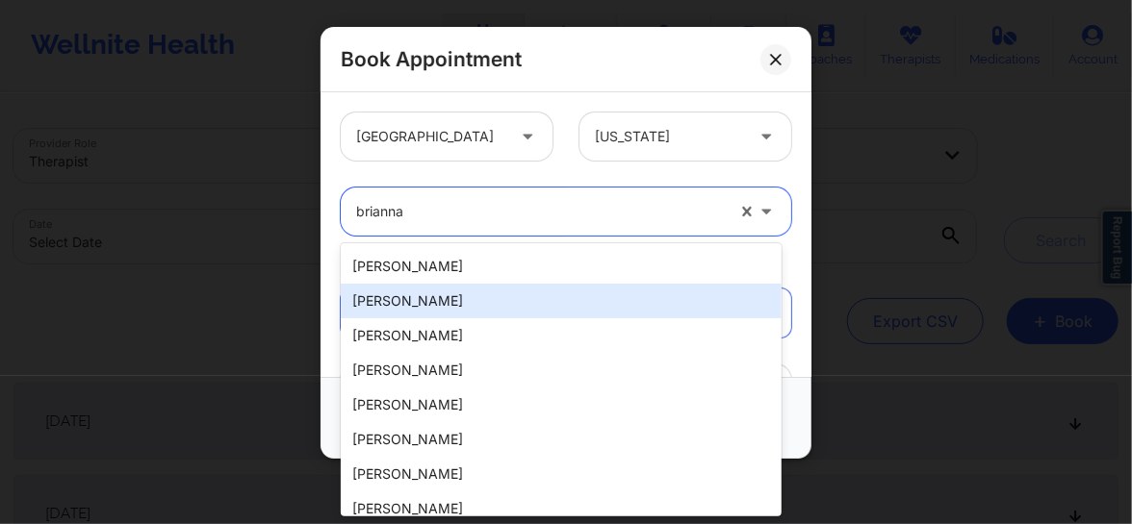
scroll to position [392, 0]
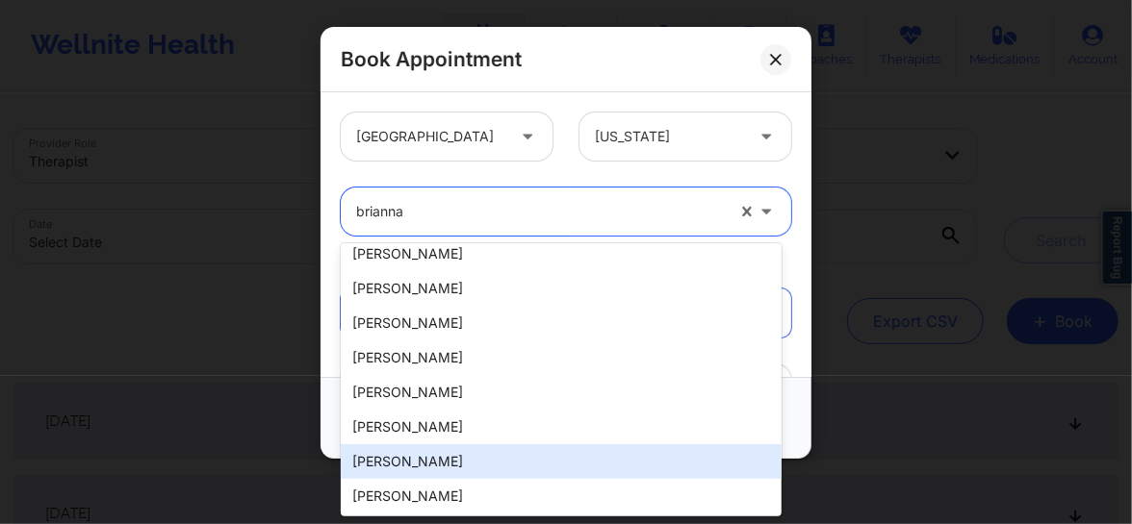
click at [442, 457] on div "[PERSON_NAME]" at bounding box center [561, 462] width 441 height 35
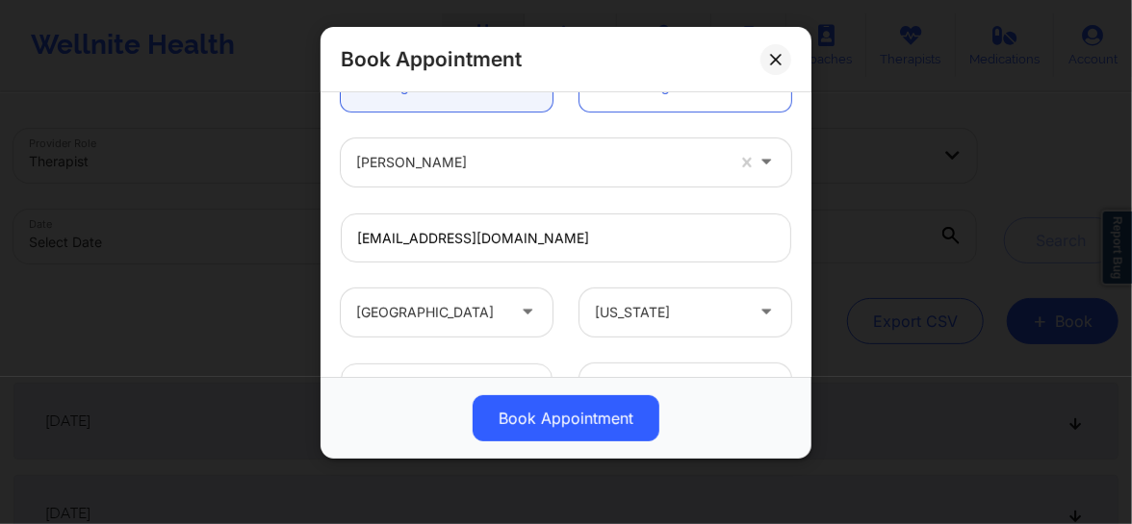
scroll to position [218, 0]
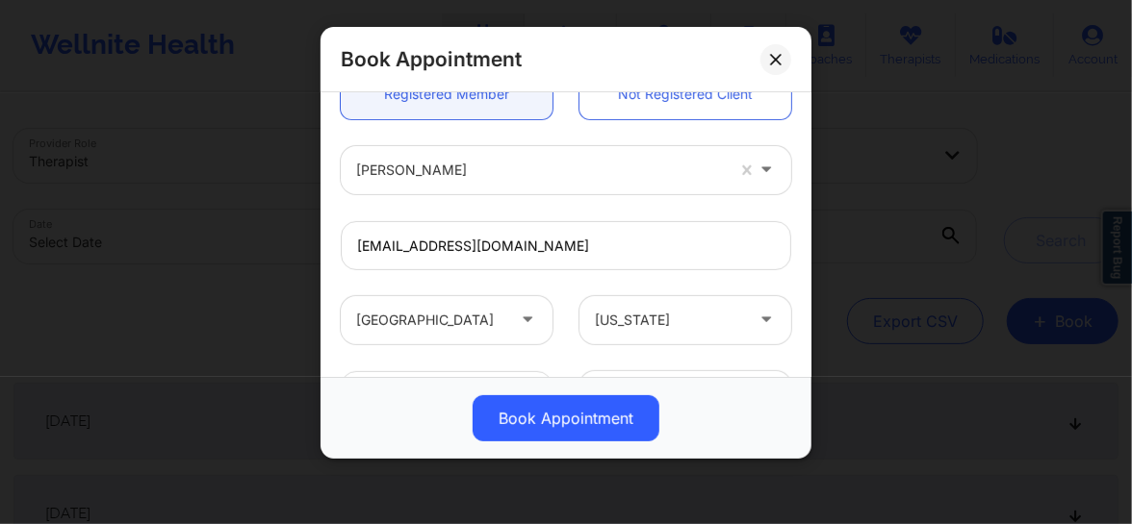
click at [428, 164] on div at bounding box center [540, 170] width 368 height 23
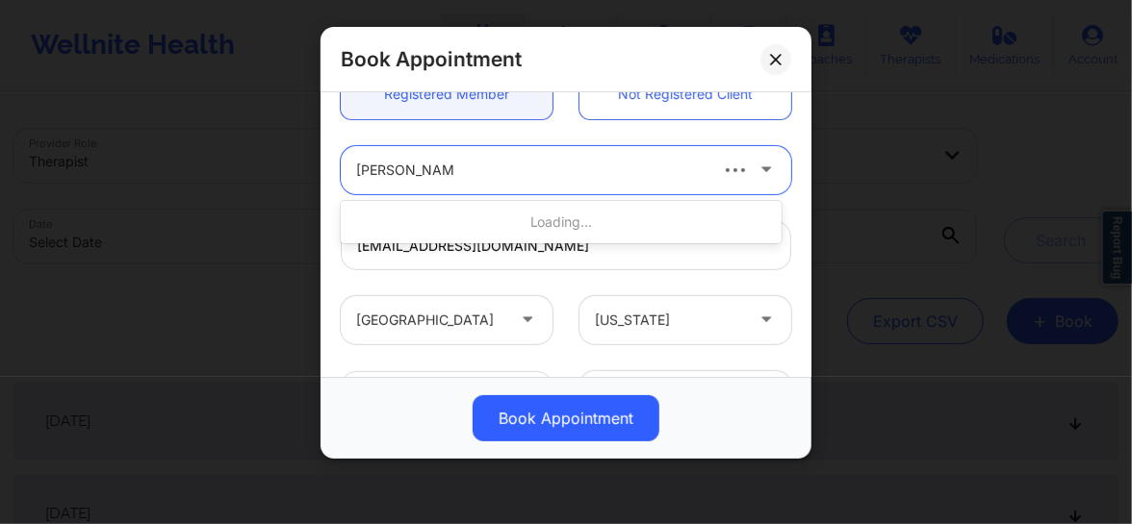
type input "[PERSON_NAME]"
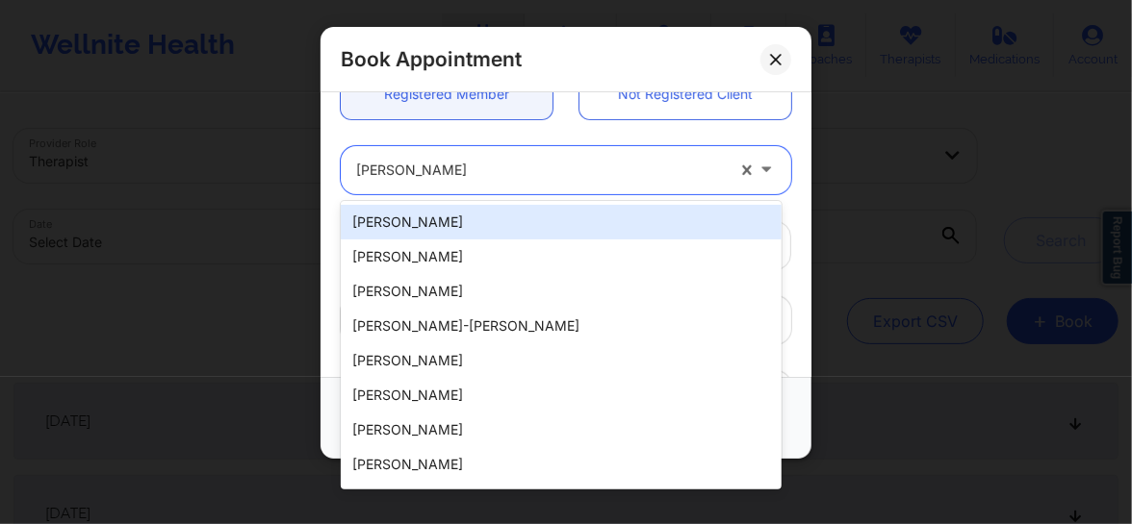
click at [567, 183] on div "[PERSON_NAME]" at bounding box center [540, 170] width 368 height 48
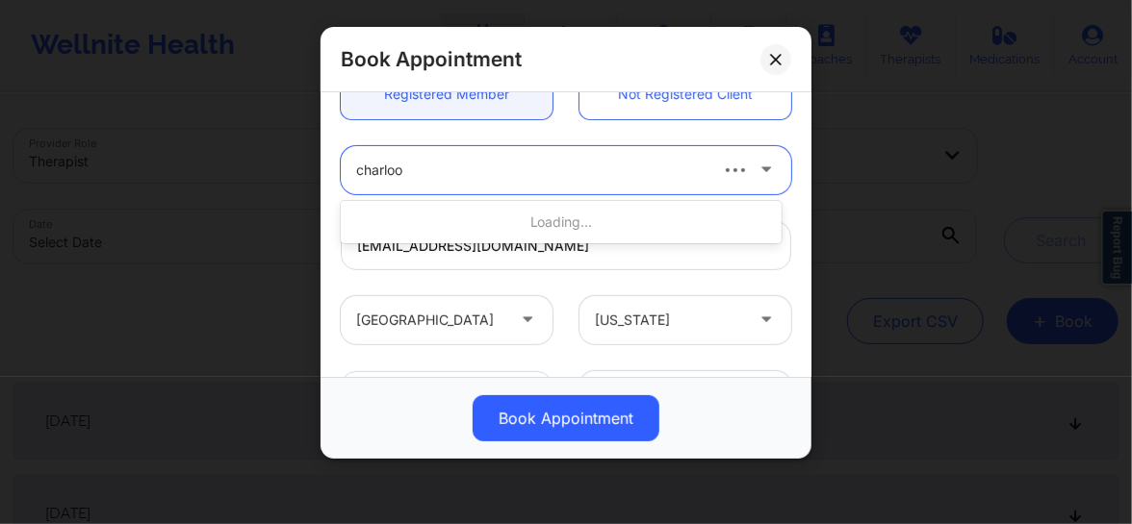
type input "charlo"
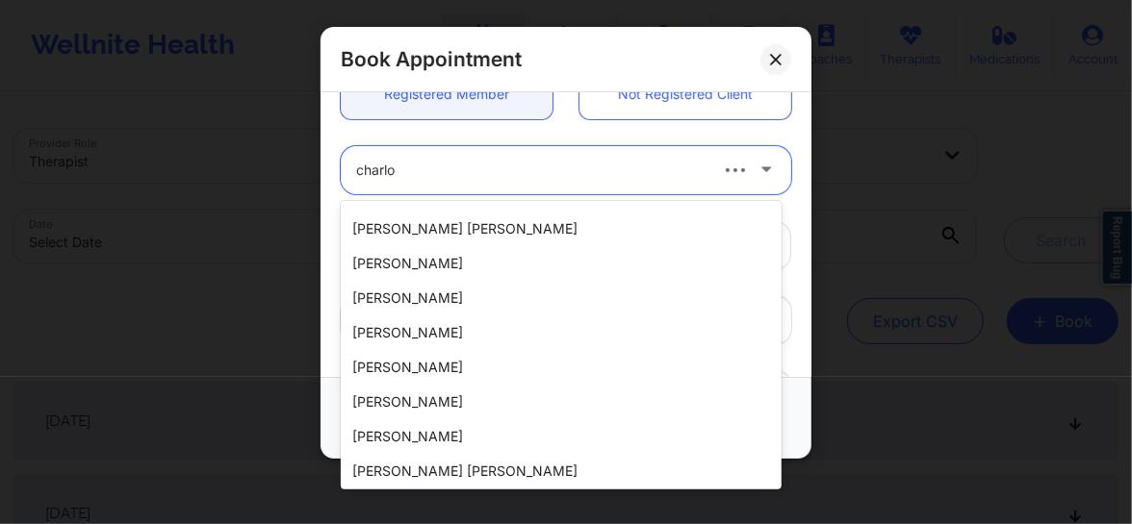
scroll to position [0, 0]
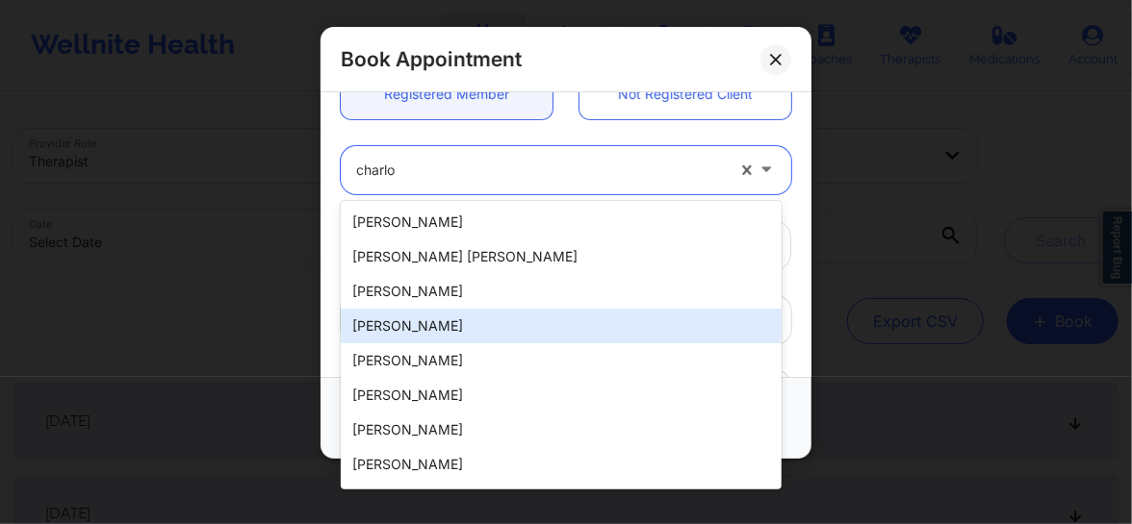
click at [566, 328] on div "[PERSON_NAME]" at bounding box center [561, 326] width 441 height 35
type input "[EMAIL_ADDRESS][PERSON_NAME][DOMAIN_NAME]"
type input "[PHONE_NUMBER]"
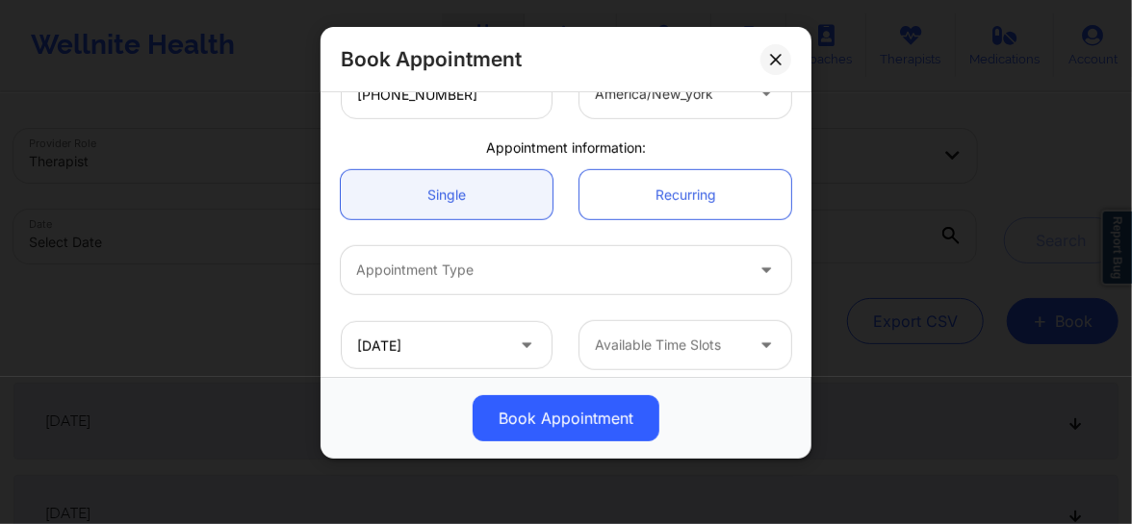
scroll to position [517, 0]
click at [447, 280] on div at bounding box center [549, 273] width 387 height 23
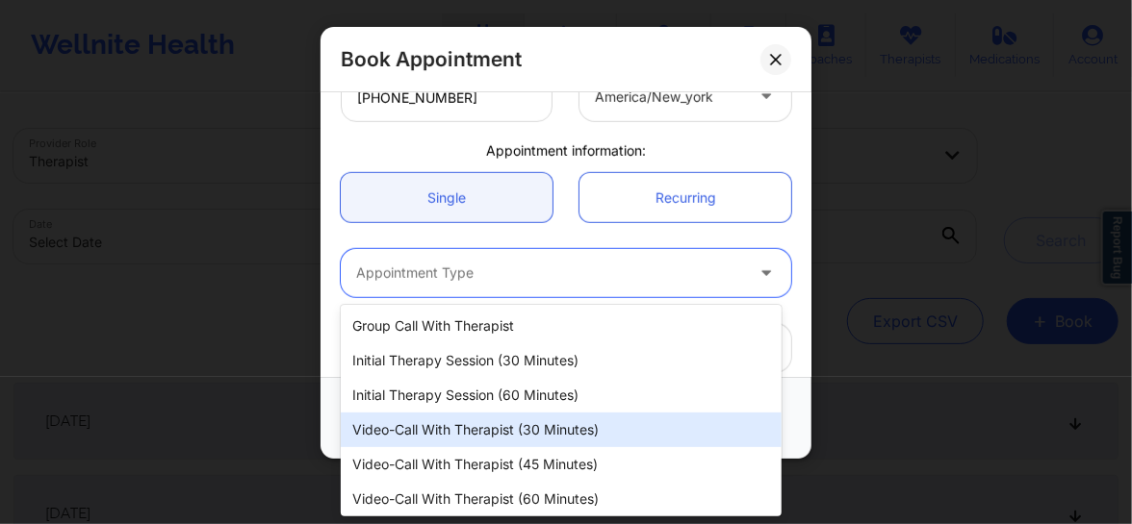
click at [501, 432] on div "Video-Call with Therapist (30 minutes)" at bounding box center [561, 430] width 441 height 35
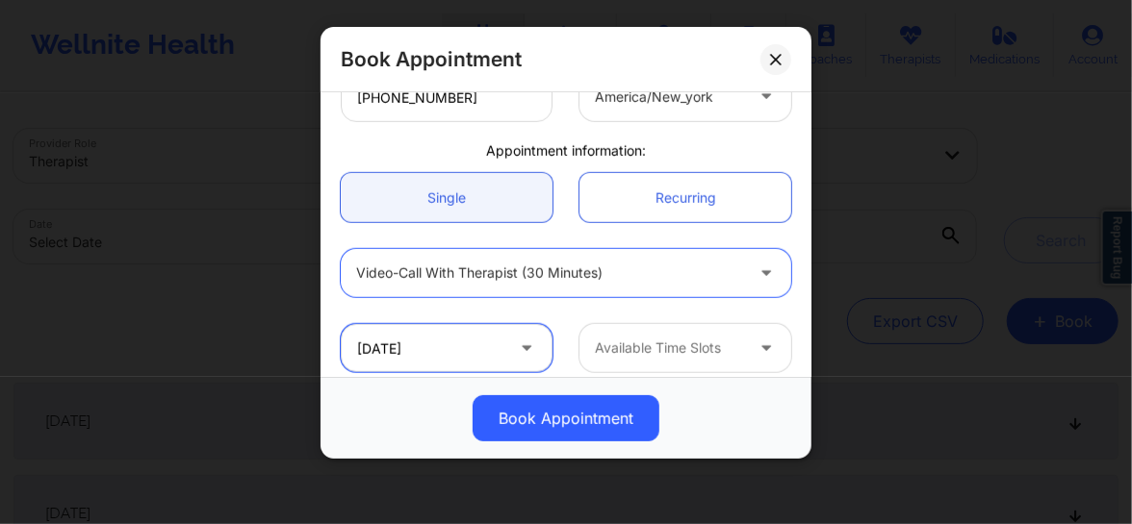
click at [471, 349] on input "[DATE]" at bounding box center [447, 348] width 212 height 48
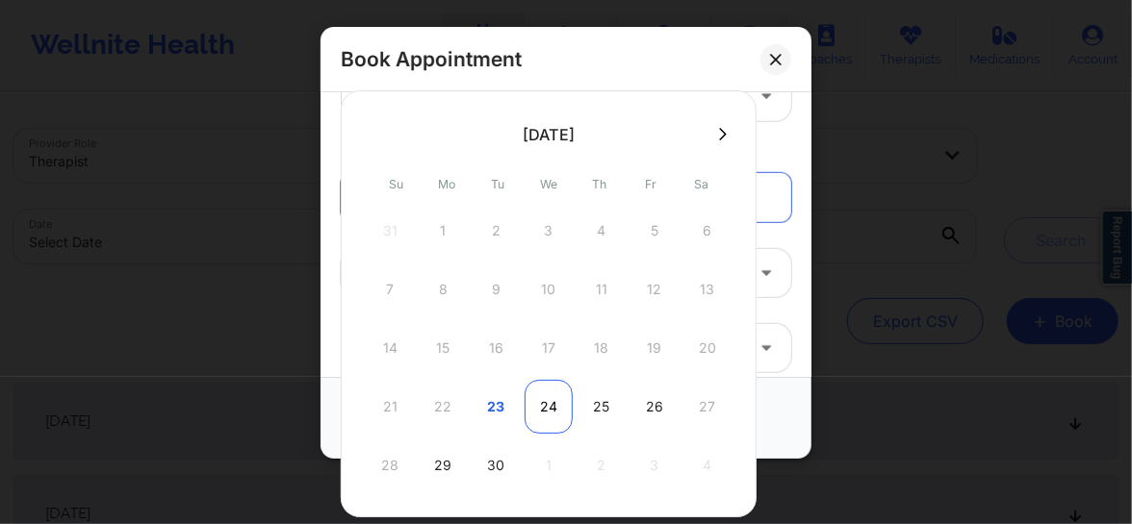
click at [545, 400] on div "24" at bounding box center [548, 407] width 48 height 54
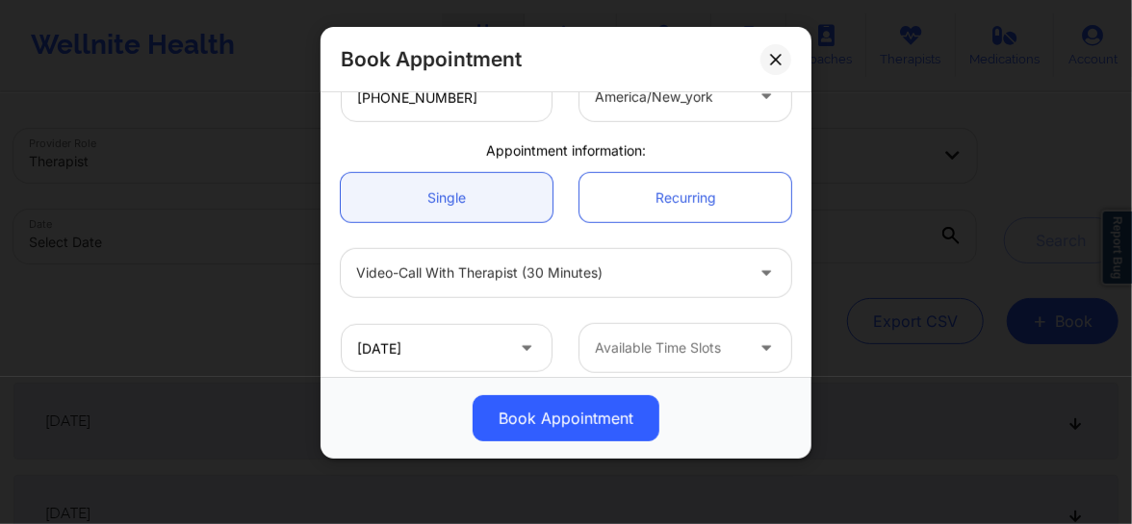
click at [619, 342] on div at bounding box center [669, 348] width 148 height 23
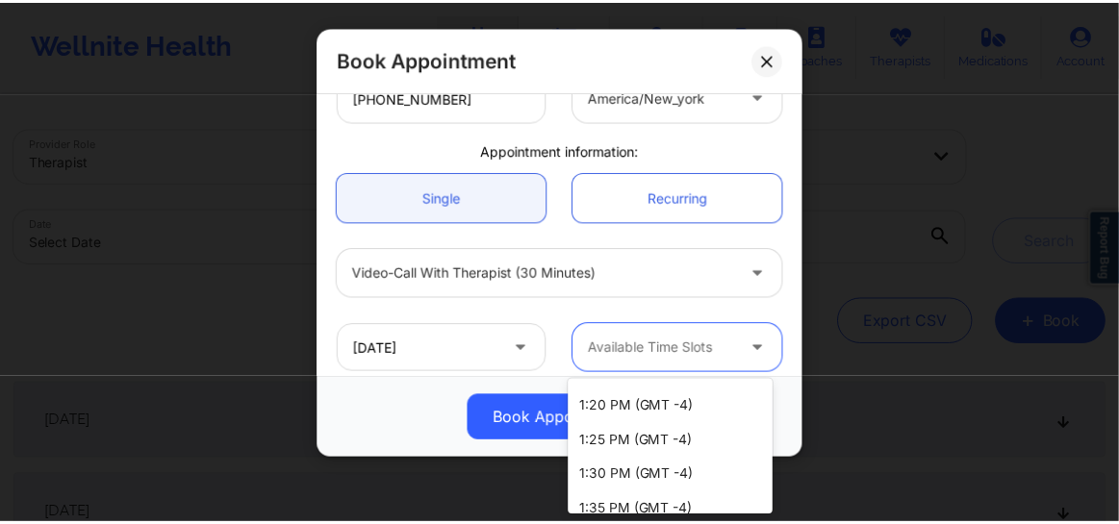
scroll to position [758, 0]
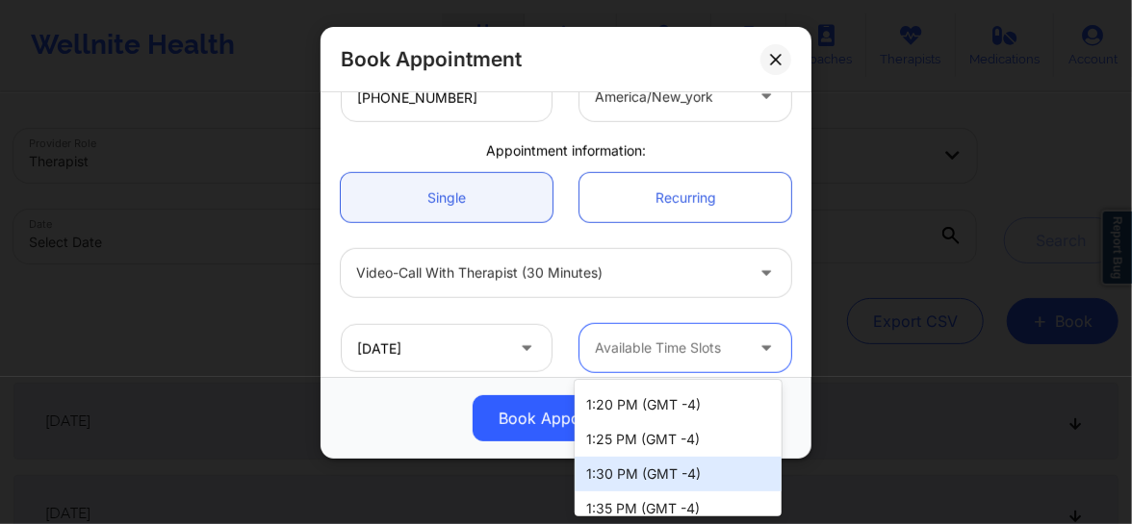
click at [616, 471] on div "1:30 PM (GMT -4)" at bounding box center [677, 474] width 207 height 35
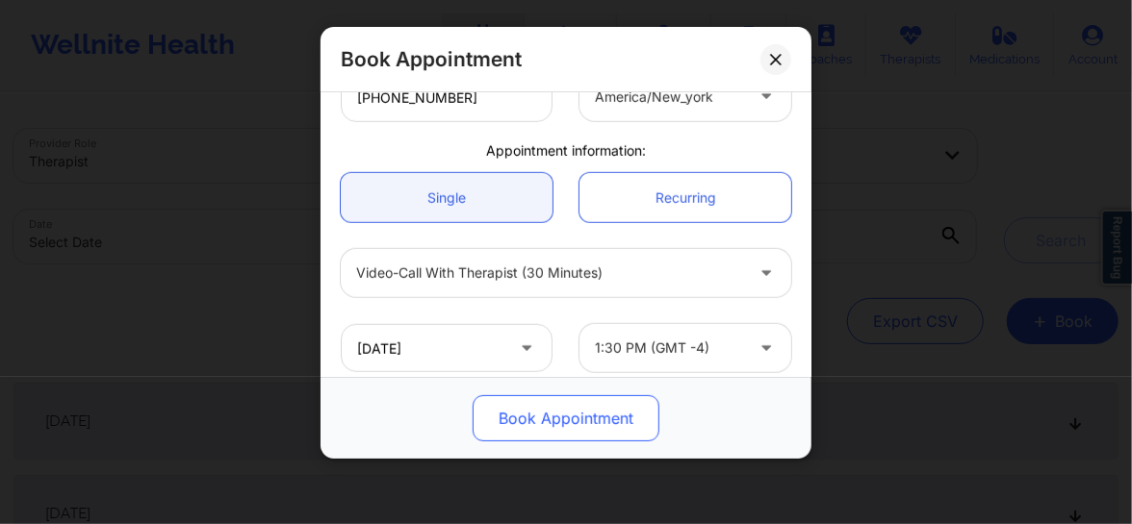
click at [558, 420] on button "Book Appointment" at bounding box center [565, 418] width 187 height 46
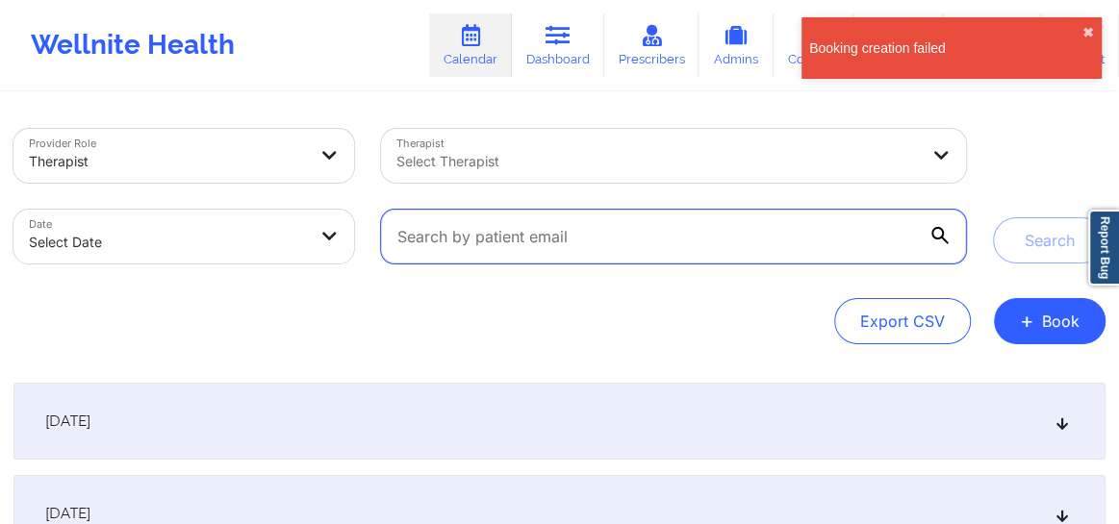
click at [510, 243] on input "text" at bounding box center [673, 237] width 585 height 54
paste input "[EMAIL_ADDRESS][DOMAIN_NAME]"
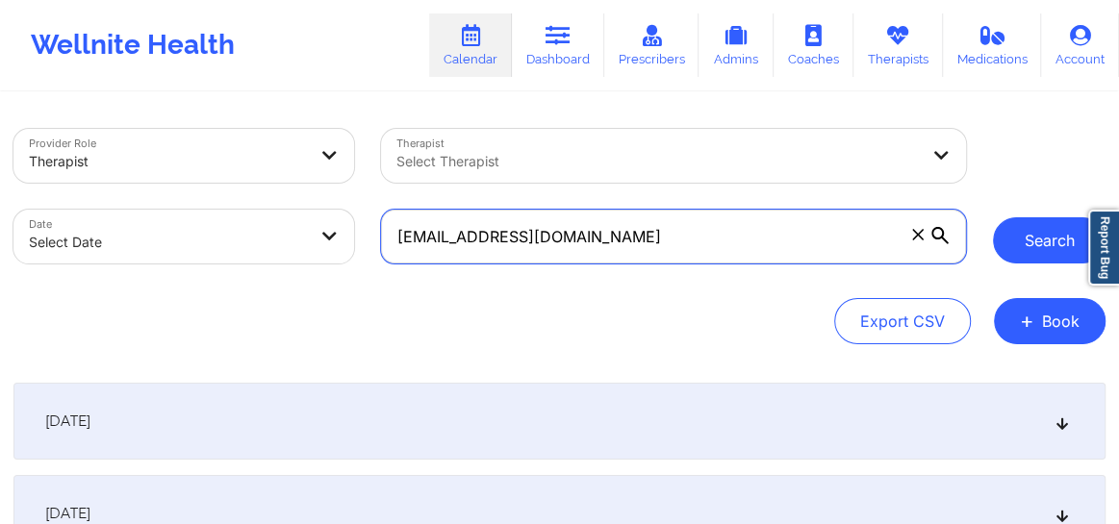
type input "[EMAIL_ADDRESS][DOMAIN_NAME]"
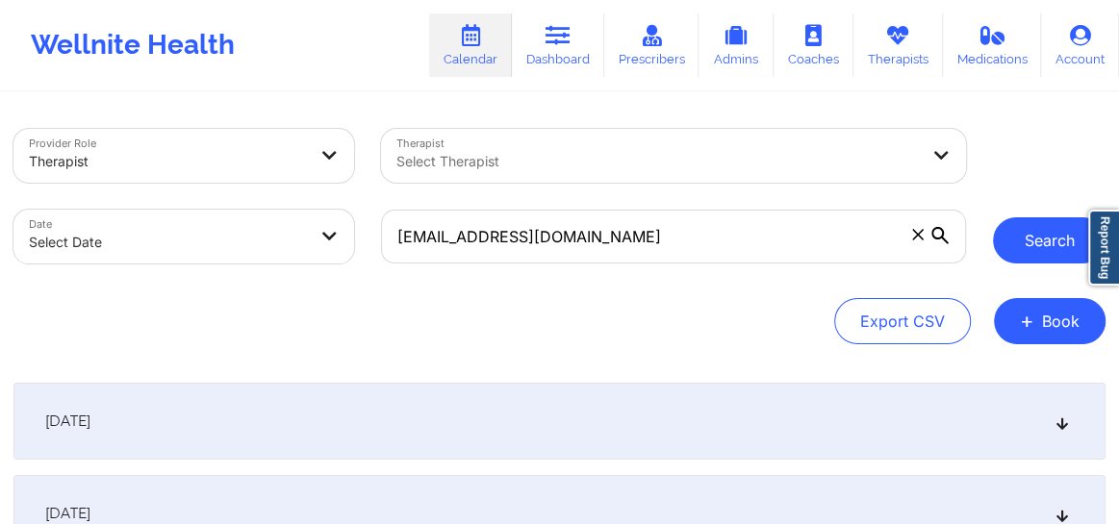
click at [1034, 239] on button "Search" at bounding box center [1049, 240] width 113 height 46
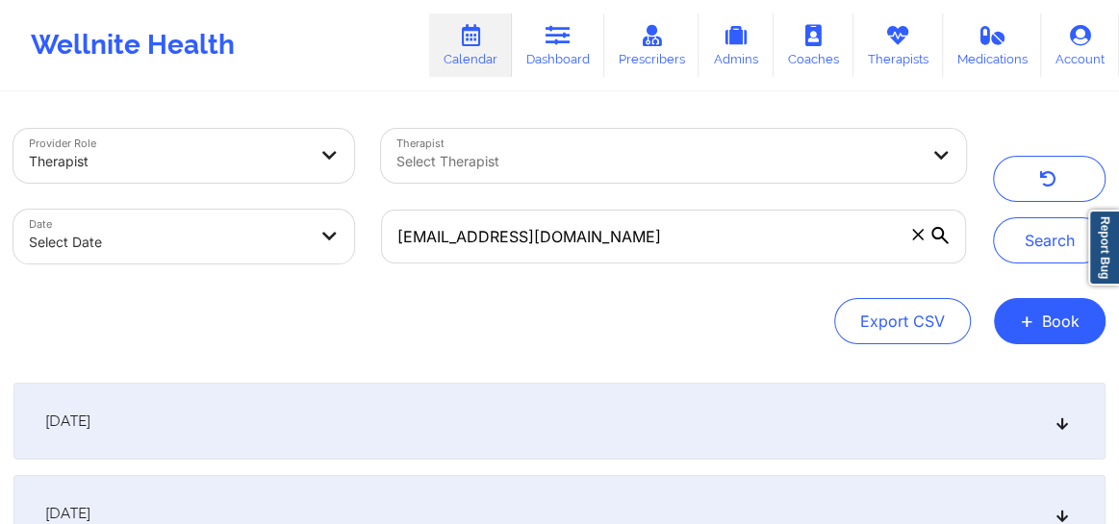
click at [1074, 420] on div "[DATE]" at bounding box center [559, 421] width 1092 height 77
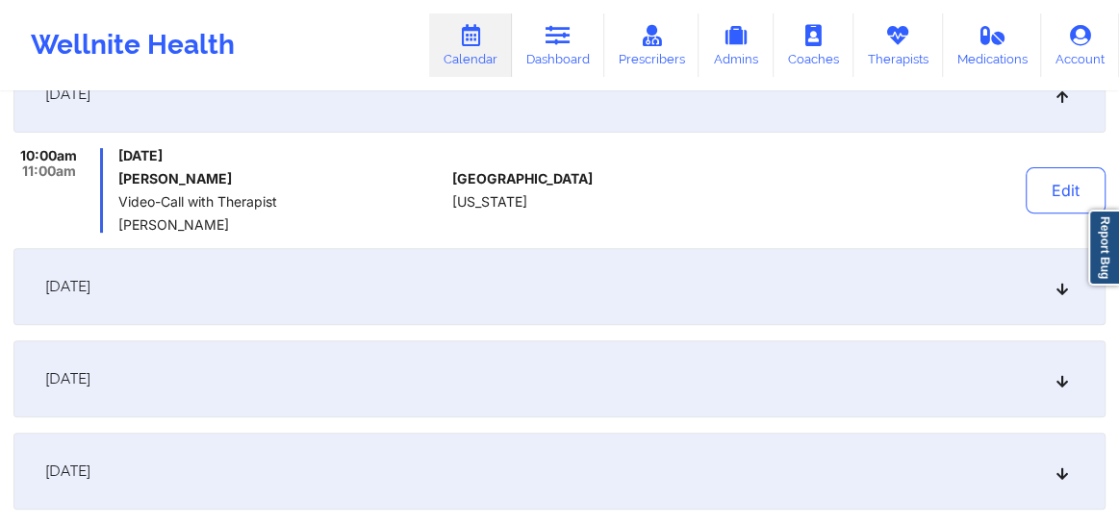
scroll to position [320, 0]
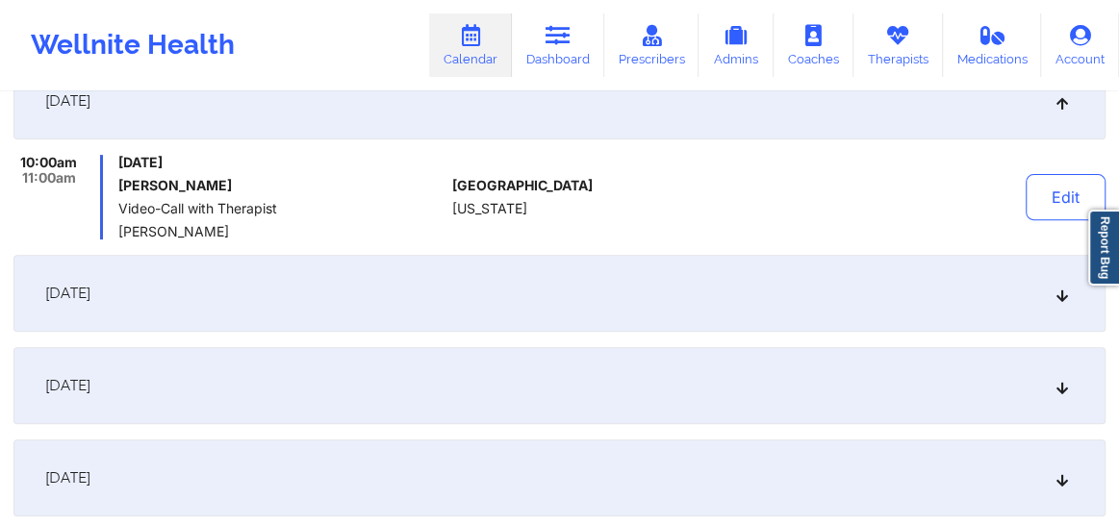
click at [1066, 289] on icon at bounding box center [1063, 293] width 16 height 13
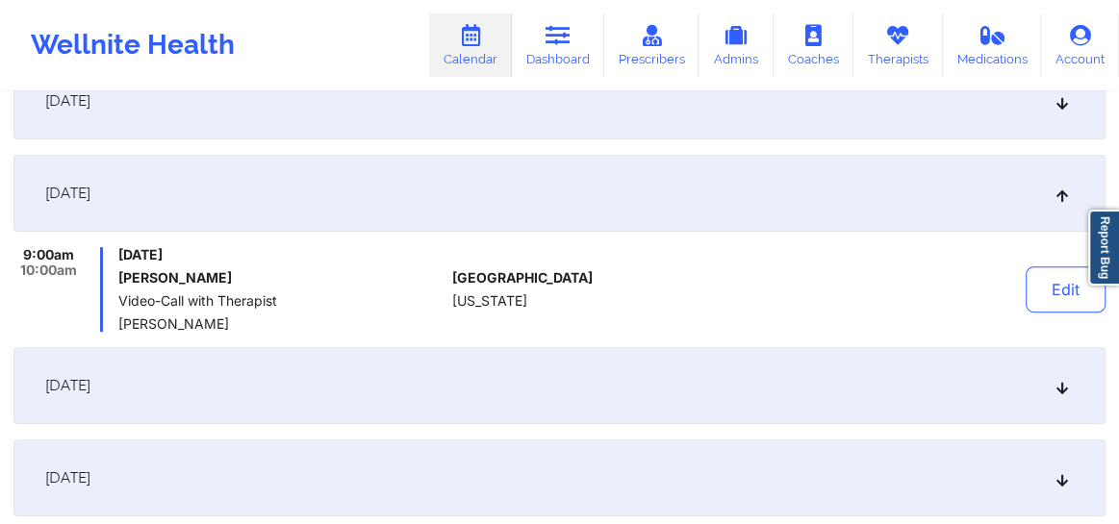
click at [1058, 387] on icon at bounding box center [1063, 385] width 16 height 13
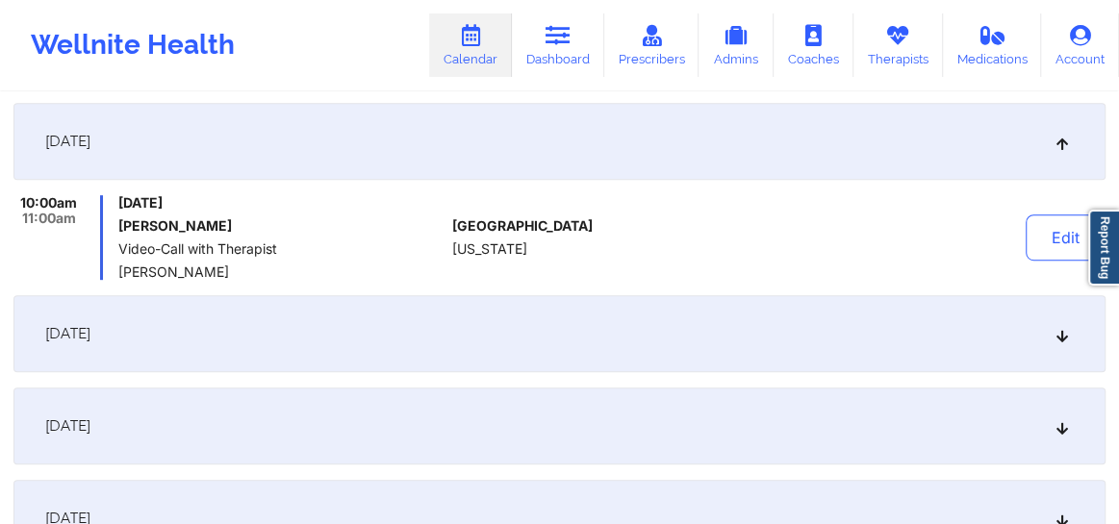
scroll to position [466, 0]
click at [1061, 343] on div "[DATE]" at bounding box center [559, 332] width 1092 height 77
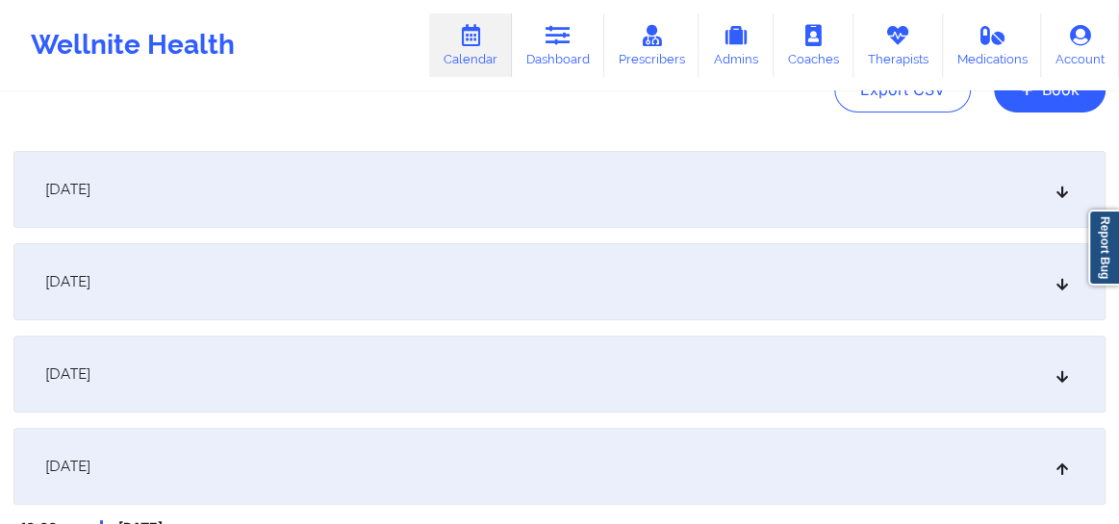
scroll to position [218, 0]
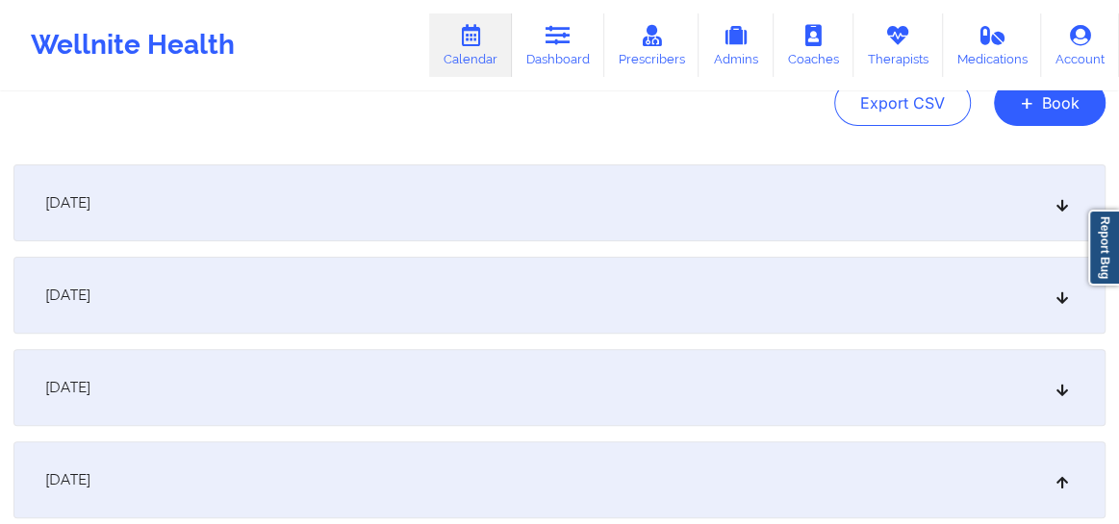
click at [1064, 202] on icon at bounding box center [1063, 202] width 16 height 13
